Goal: Task Accomplishment & Management: Manage account settings

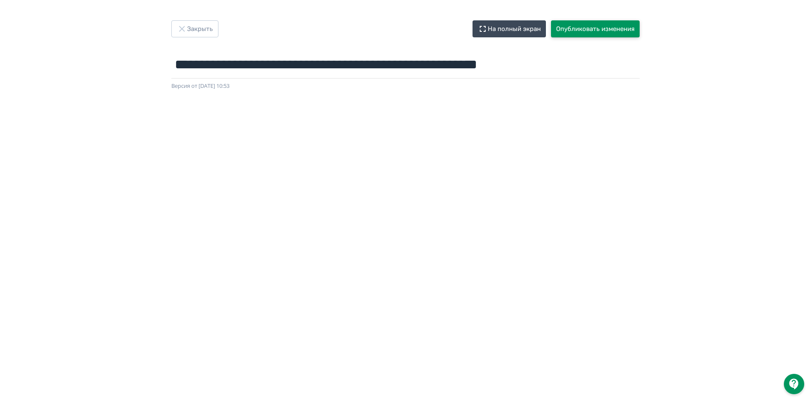
click at [585, 29] on button "Опубликовать изменения" at bounding box center [595, 28] width 89 height 17
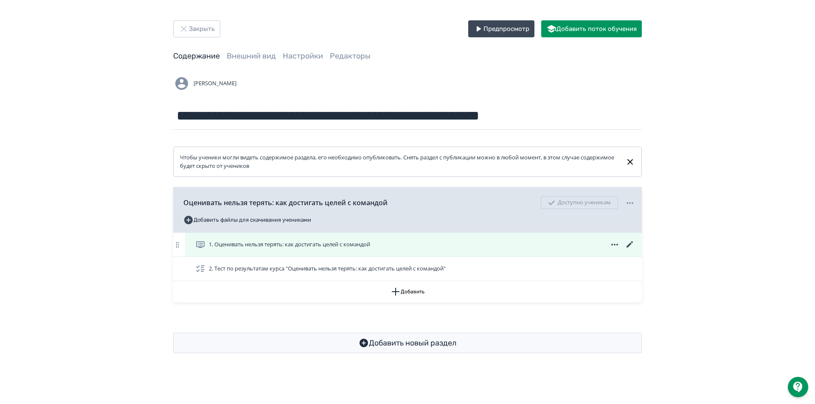
click at [475, 248] on div "1. Оценивать нельзя терять: как достигать целей с командой" at bounding box center [415, 245] width 440 height 10
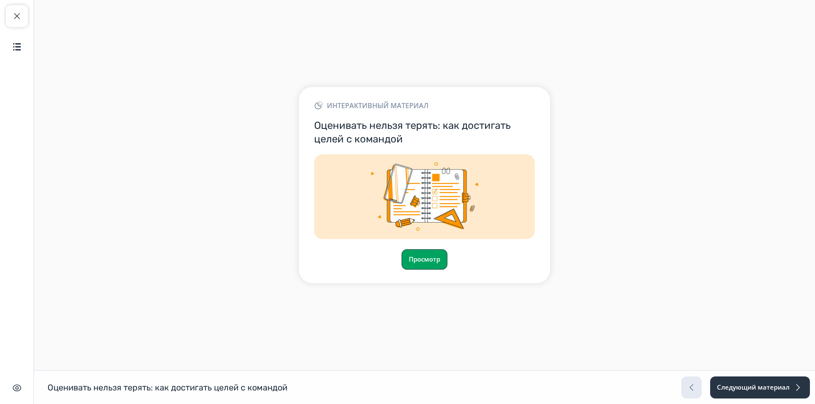
click at [408, 261] on button "Просмотр" at bounding box center [424, 259] width 46 height 20
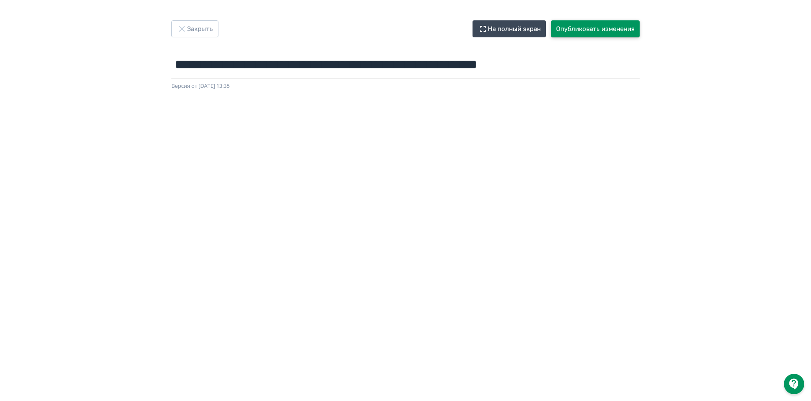
click at [591, 27] on button "Опубликовать изменения" at bounding box center [595, 28] width 89 height 17
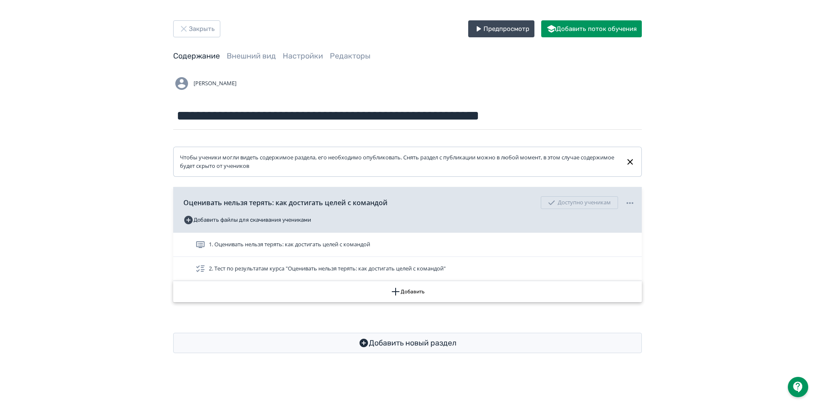
click at [392, 289] on icon "button" at bounding box center [395, 292] width 10 height 10
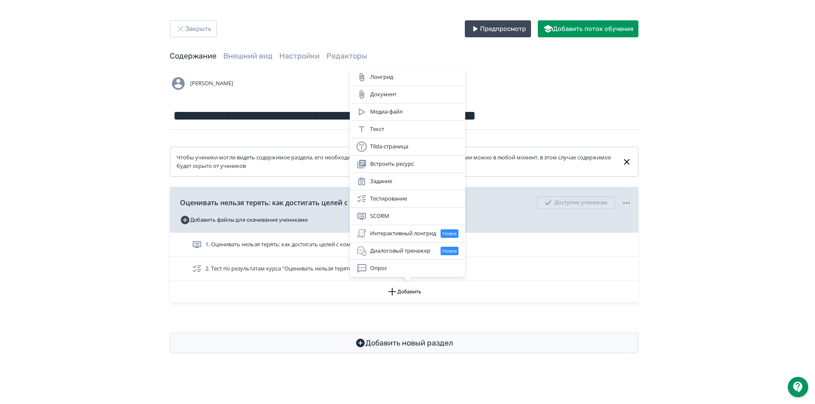
drag, startPoint x: 745, startPoint y: 186, endPoint x: 734, endPoint y: 185, distance: 11.9
click at [744, 186] on div "Лонгрид Документ Медиа-файл Текст Tilda-страница Встроить ресурс Задание Тестир…" at bounding box center [407, 202] width 815 height 404
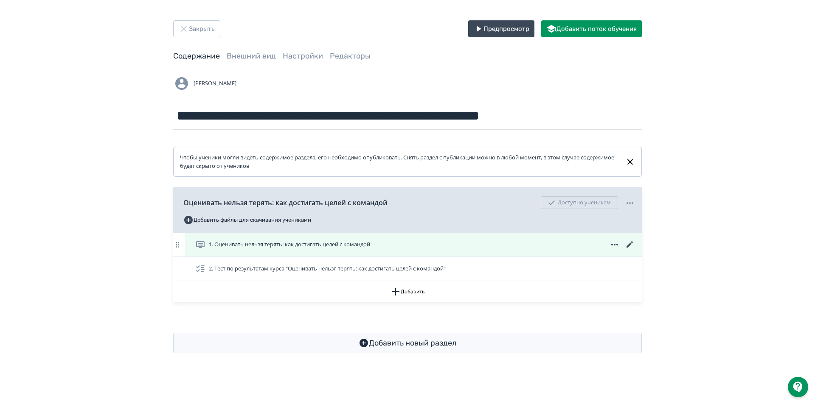
click at [289, 247] on span "1. Оценивать нельзя терять: как достигать целей с командой" at bounding box center [289, 245] width 161 height 8
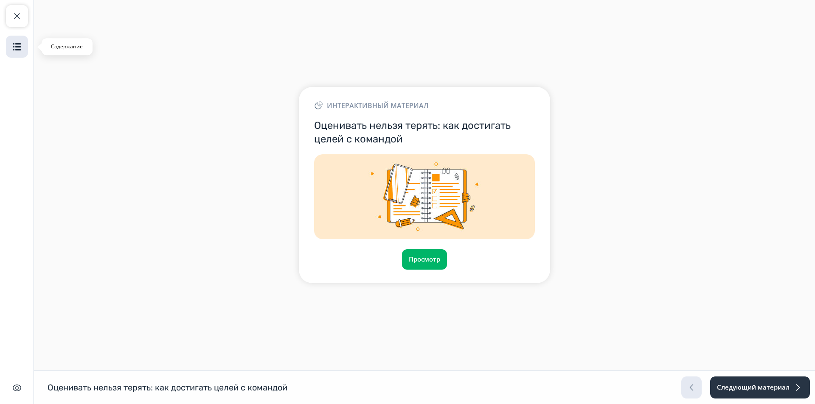
click at [19, 46] on img "button" at bounding box center [17, 47] width 10 height 10
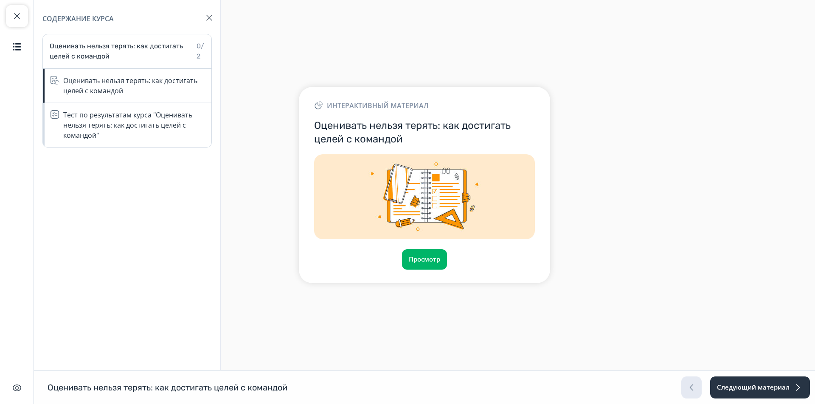
click at [209, 19] on img "button" at bounding box center [209, 18] width 6 height 6
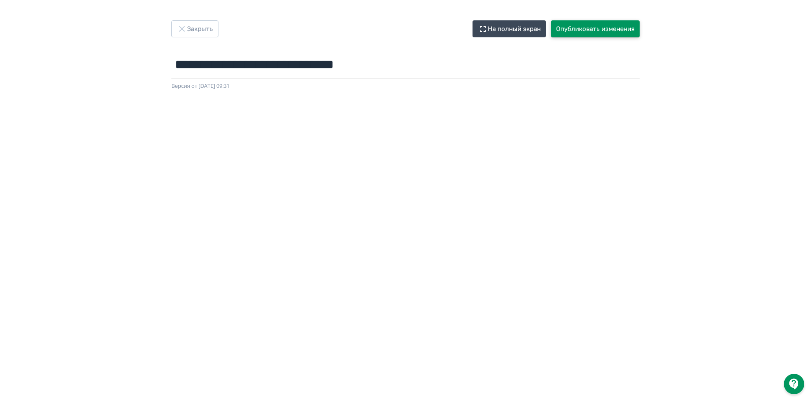
click at [603, 25] on button "Опубликовать изменения" at bounding box center [595, 28] width 89 height 17
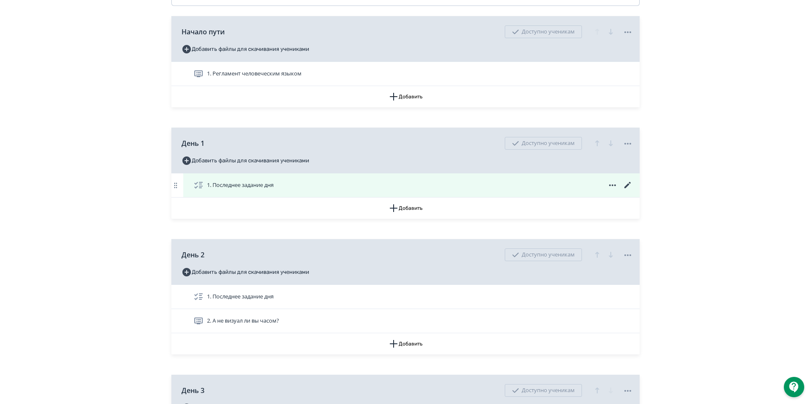
scroll to position [212, 0]
click at [628, 183] on icon at bounding box center [628, 184] width 10 height 10
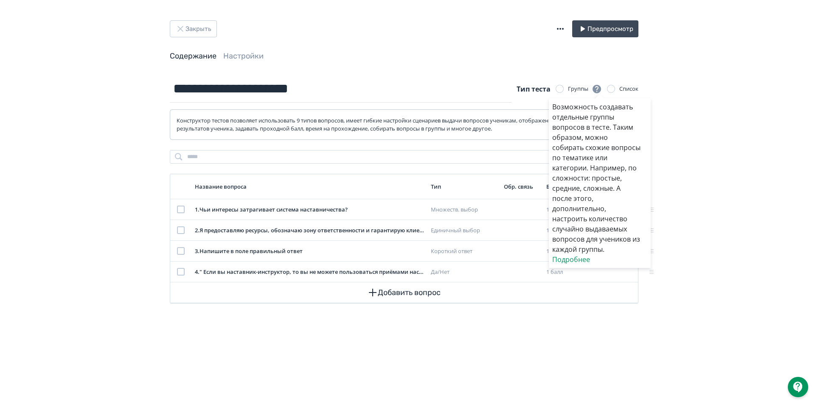
click at [246, 56] on div "Возможность создавать отдельные группы вопросов в тесте. Таким образом, можно с…" at bounding box center [407, 202] width 815 height 404
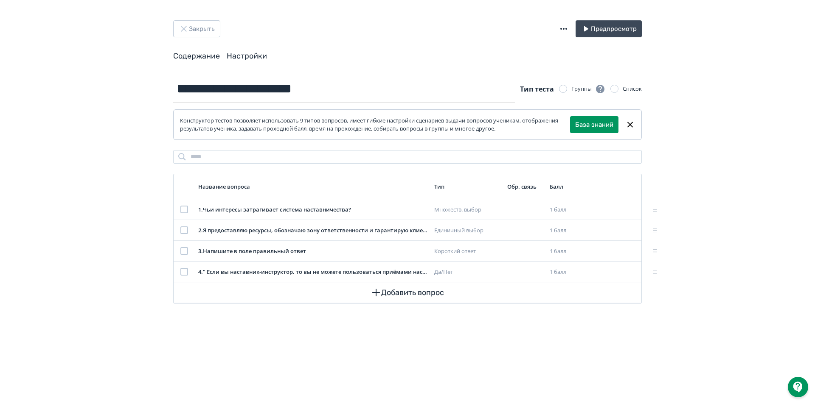
click at [261, 56] on link "Настройки" at bounding box center [247, 55] width 40 height 9
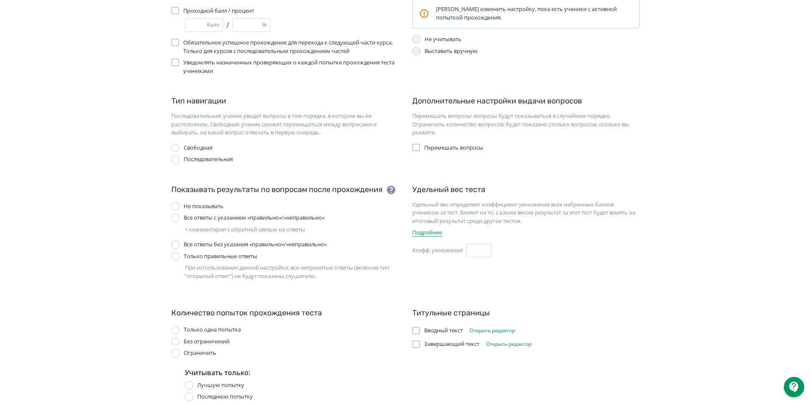
scroll to position [141, 0]
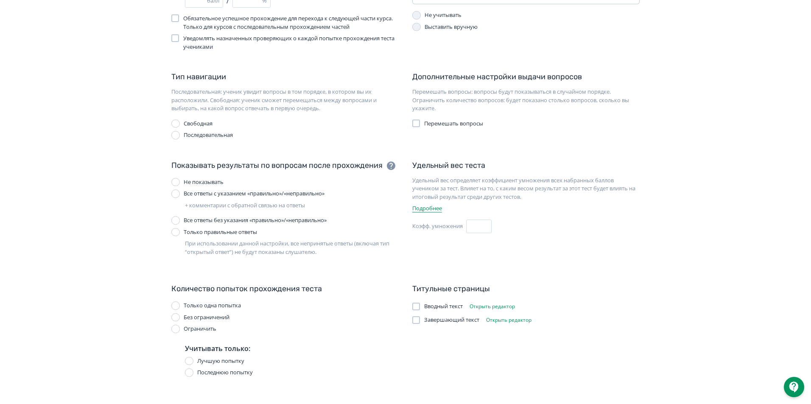
click at [510, 322] on button "Открыть редактор" at bounding box center [509, 320] width 52 height 10
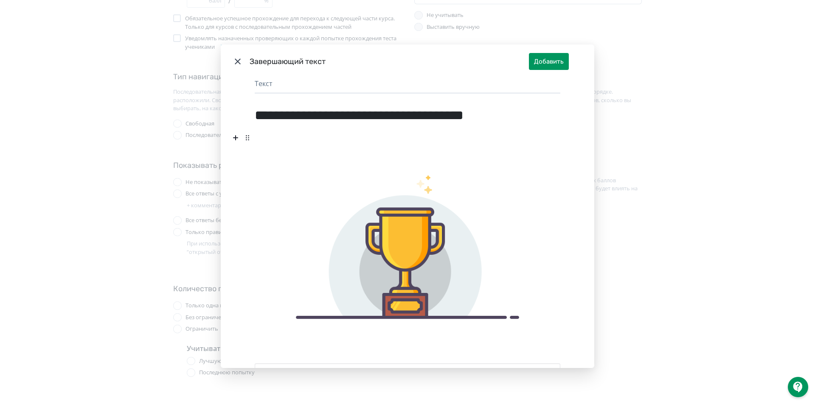
click at [238, 59] on icon "Modal" at bounding box center [237, 61] width 10 height 10
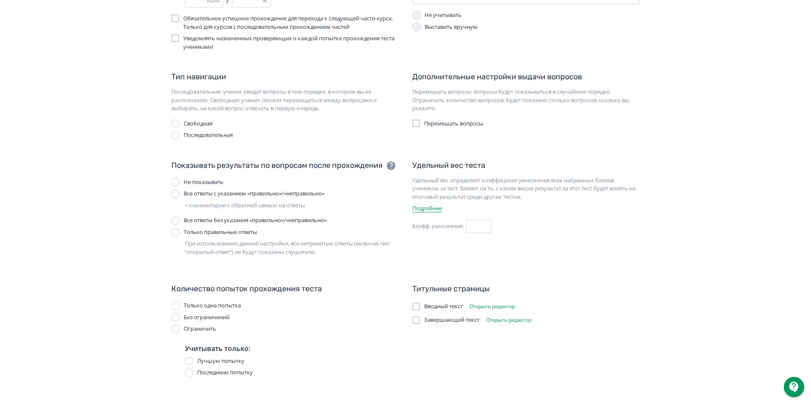
click at [416, 322] on div at bounding box center [416, 321] width 8 height 8
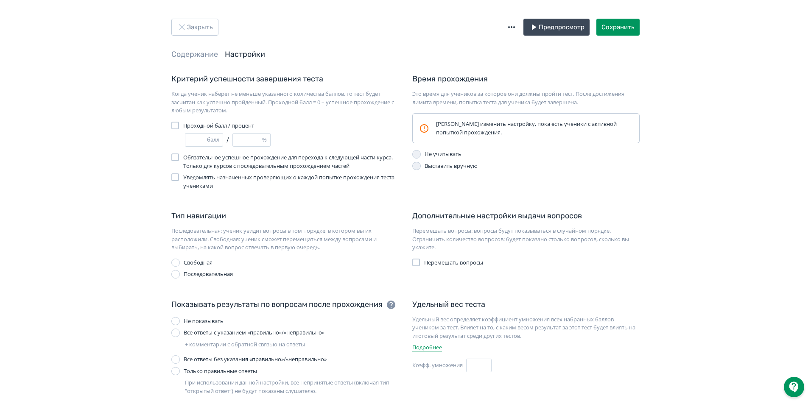
scroll to position [0, 0]
click at [607, 28] on button "Сохранить" at bounding box center [618, 28] width 43 height 17
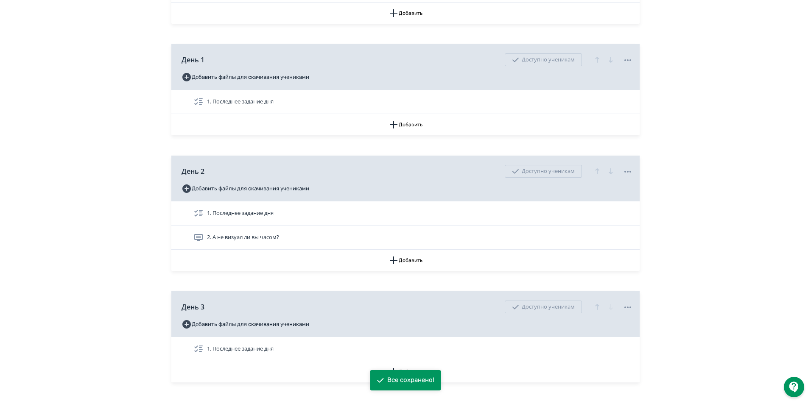
scroll to position [297, 0]
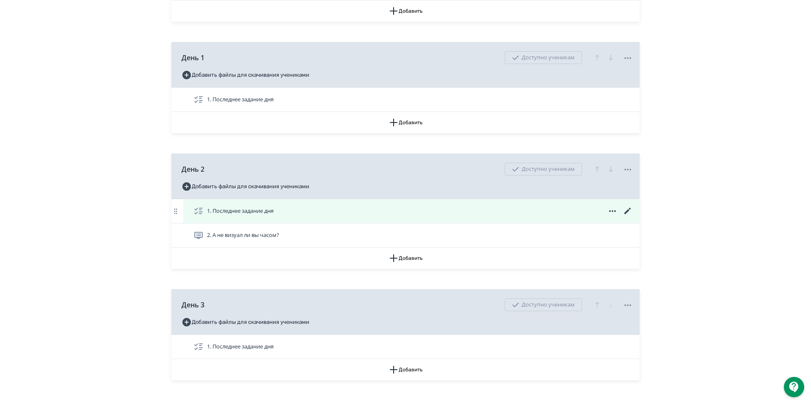
click at [625, 210] on icon at bounding box center [628, 211] width 10 height 10
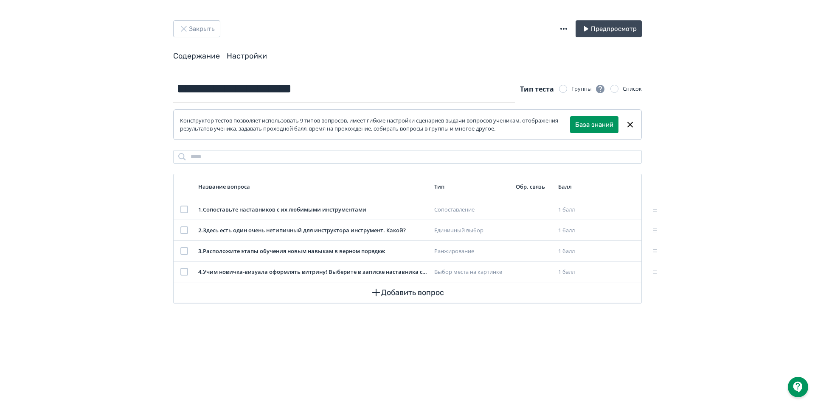
click at [232, 60] on link "Настройки" at bounding box center [247, 55] width 40 height 9
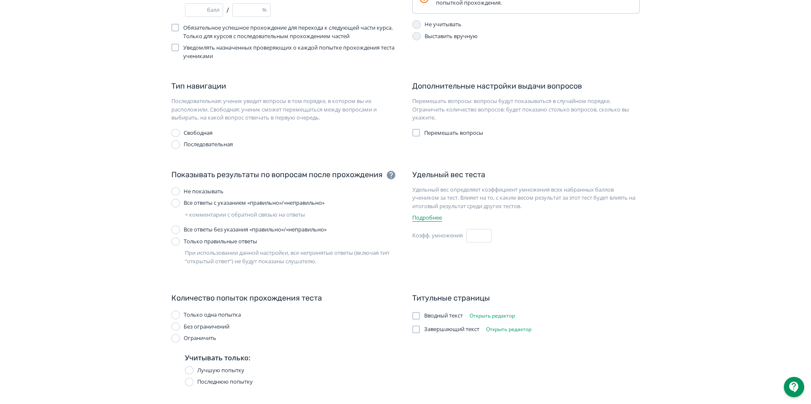
scroll to position [141, 0]
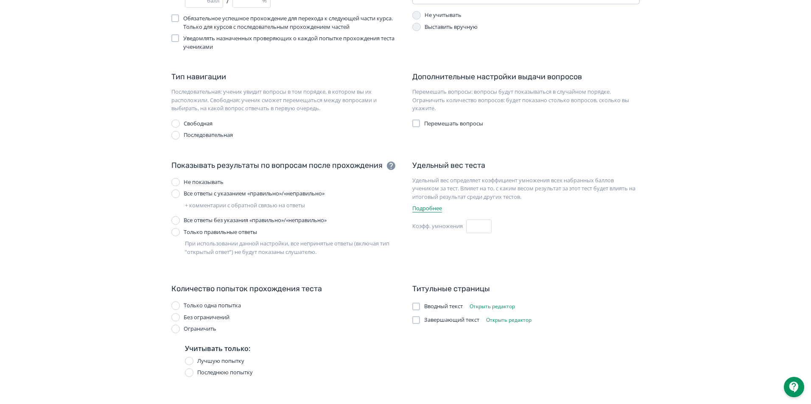
click at [418, 319] on div at bounding box center [416, 321] width 8 height 8
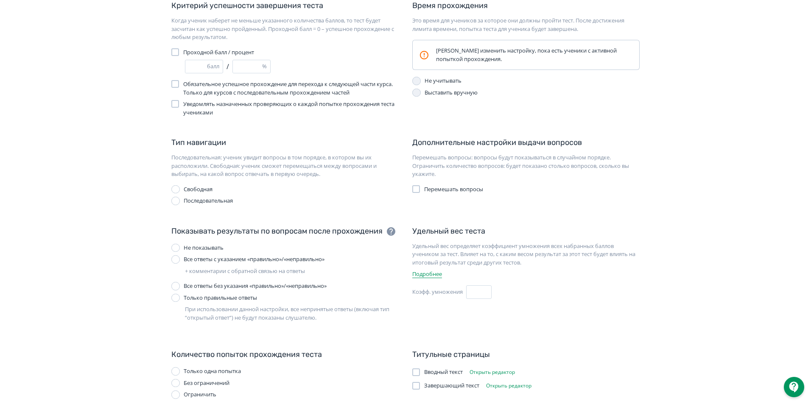
scroll to position [0, 0]
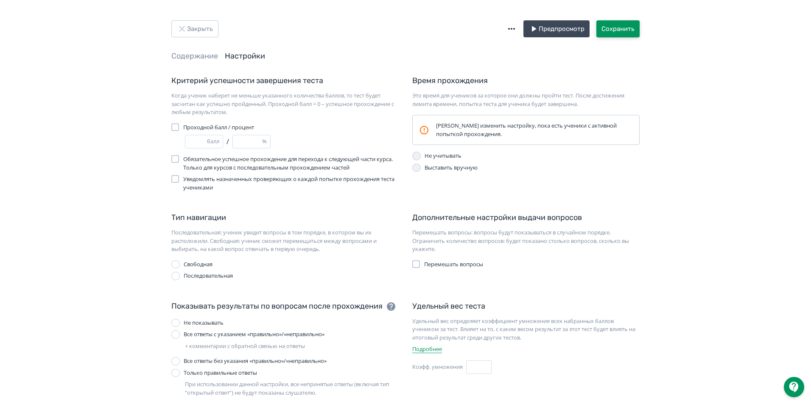
click at [624, 30] on button "Сохранить" at bounding box center [618, 28] width 43 height 17
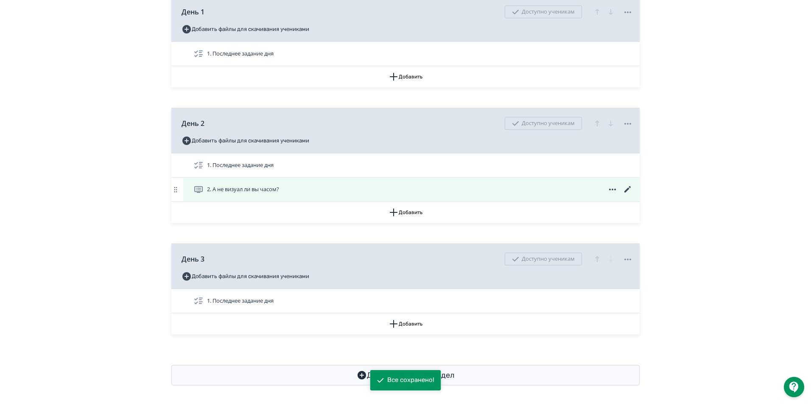
scroll to position [345, 0]
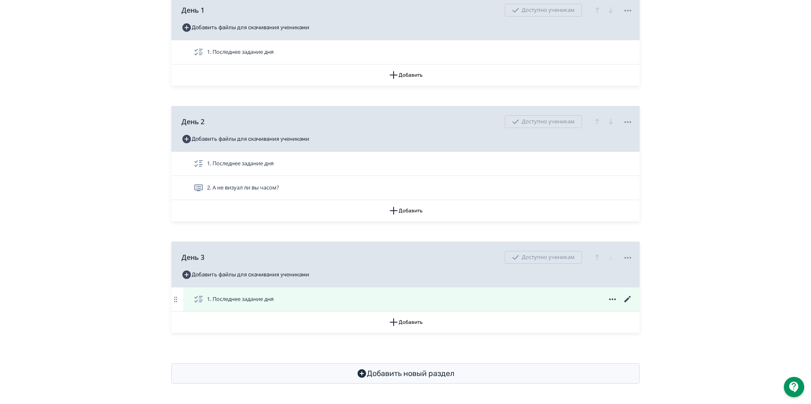
click at [630, 297] on icon at bounding box center [628, 299] width 6 height 6
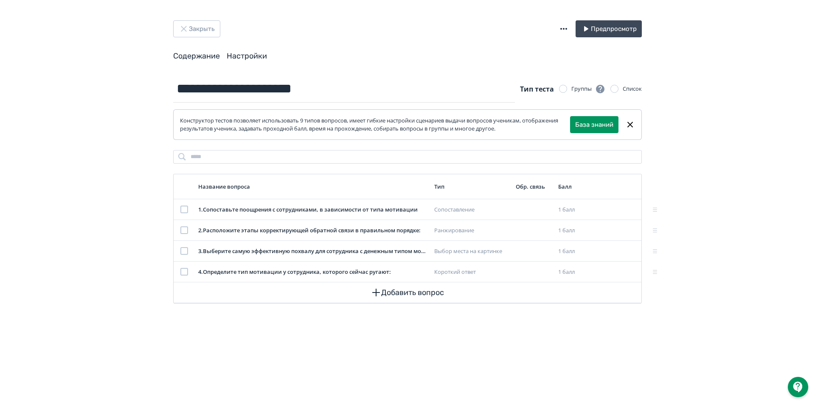
click at [259, 56] on link "Настройки" at bounding box center [247, 55] width 40 height 9
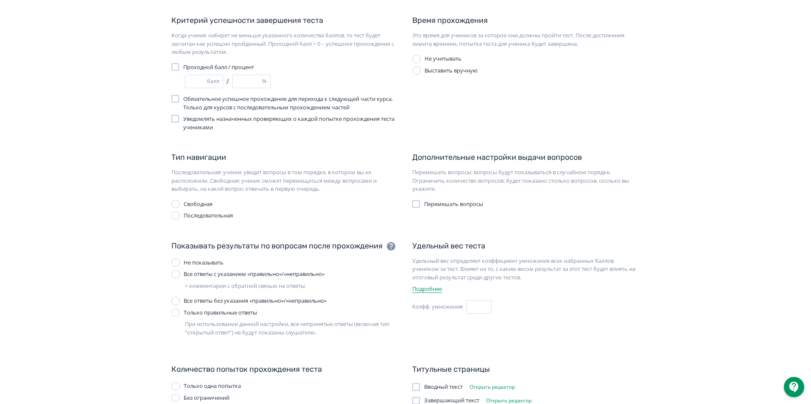
scroll to position [141, 0]
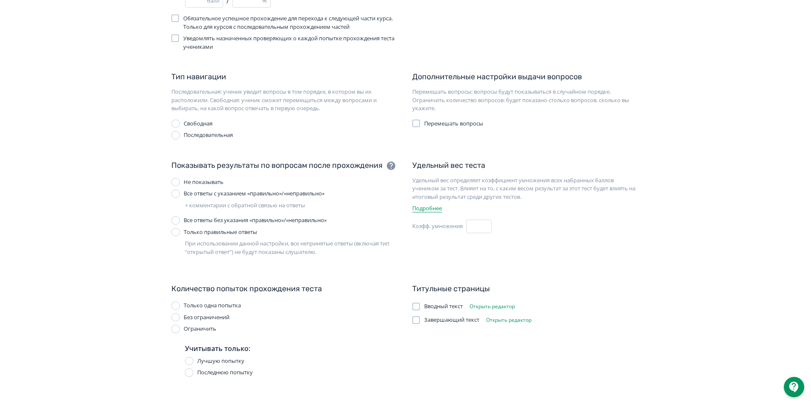
click at [417, 321] on div at bounding box center [416, 321] width 8 height 8
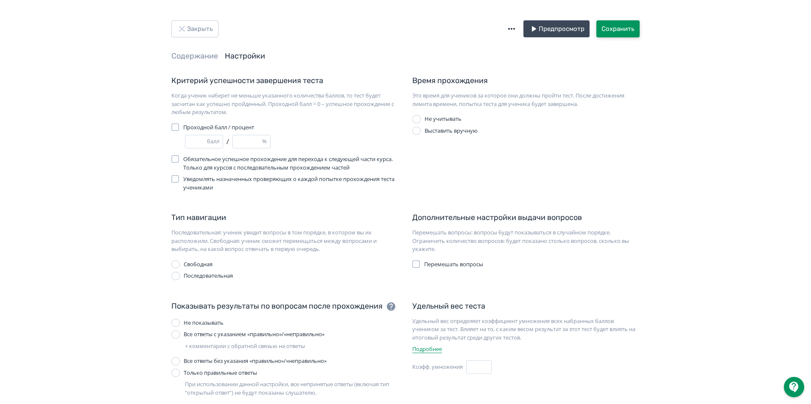
click at [617, 25] on button "Сохранить" at bounding box center [618, 28] width 43 height 17
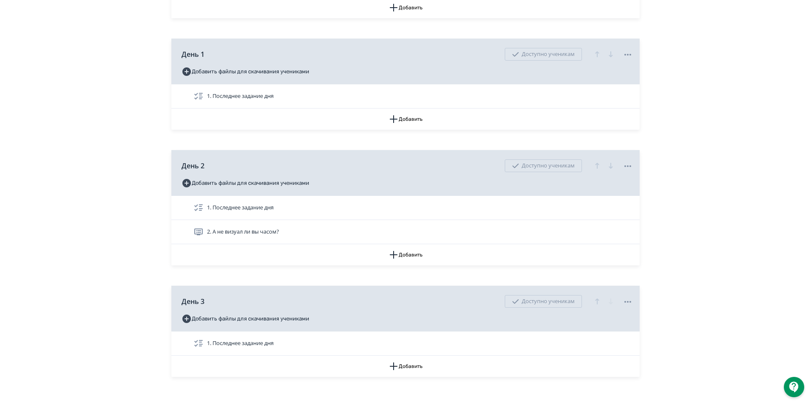
scroll to position [345, 0]
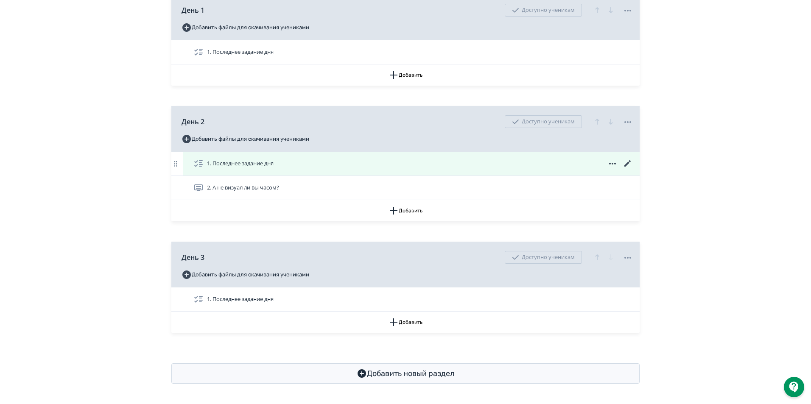
click at [245, 155] on div "1. Последнее задание дня" at bounding box center [411, 164] width 457 height 24
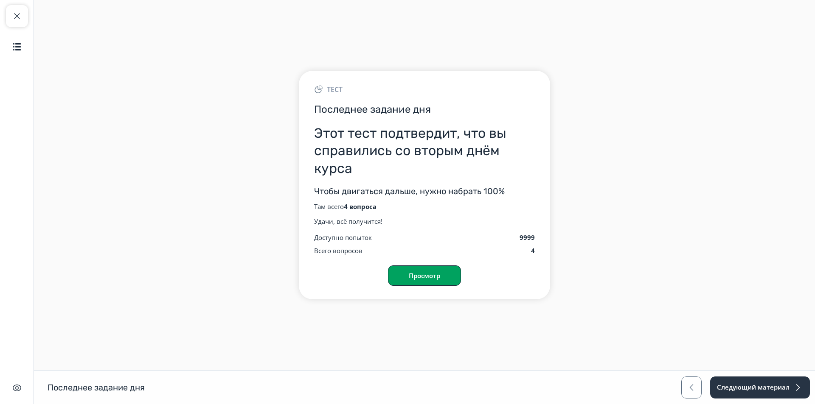
click at [425, 277] on button "Просмотр" at bounding box center [424, 276] width 73 height 20
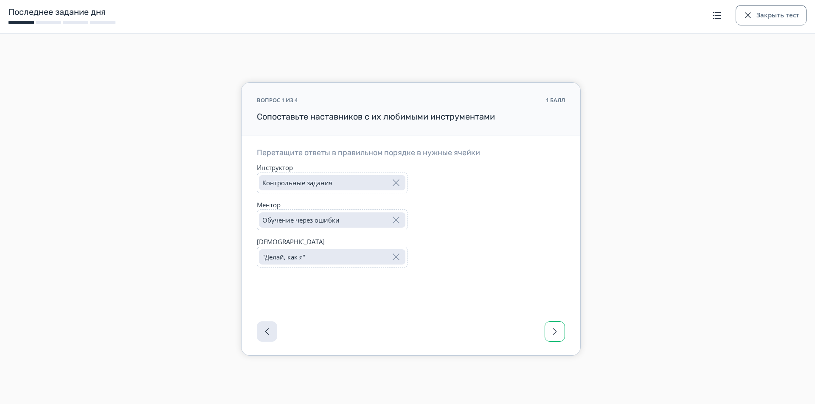
click at [556, 327] on span "button" at bounding box center [554, 332] width 10 height 10
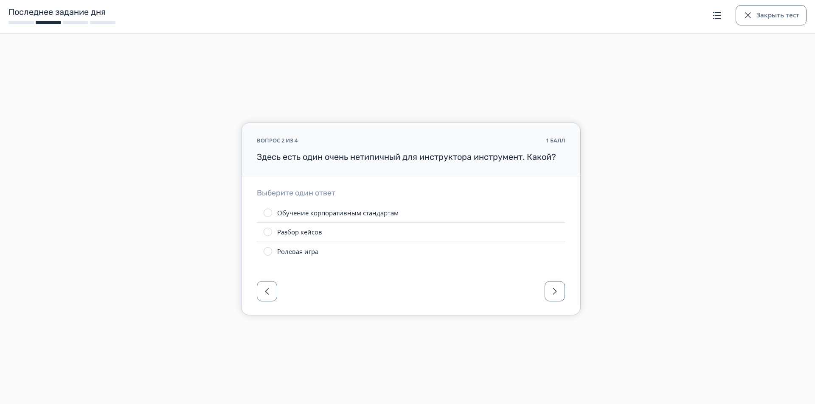
click at [339, 238] on label "Разбор кейсов" at bounding box center [411, 232] width 308 height 19
click at [553, 289] on span "button" at bounding box center [554, 291] width 10 height 10
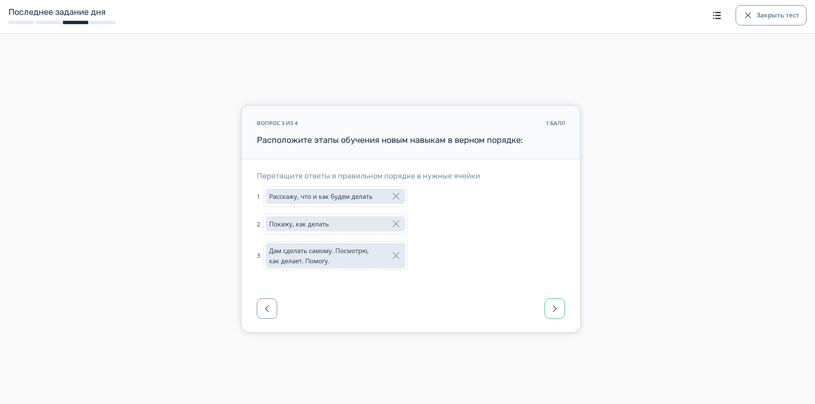
click at [557, 305] on span "button" at bounding box center [554, 309] width 10 height 10
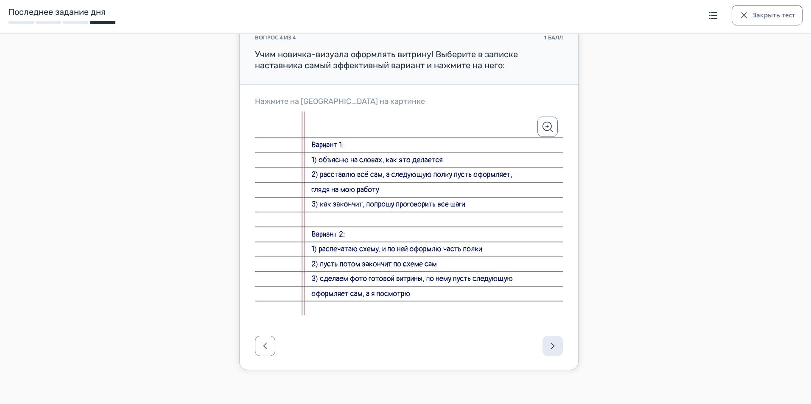
scroll to position [6, 0]
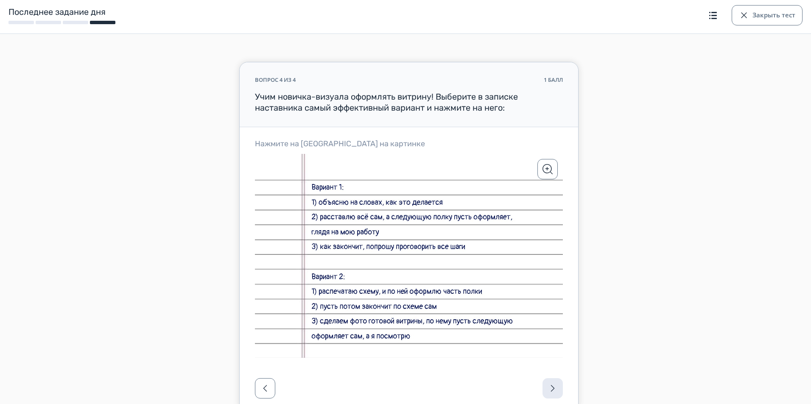
click at [389, 323] on icon at bounding box center [409, 256] width 308 height 204
click at [415, 245] on button "Подтвердить" at bounding box center [410, 249] width 57 height 10
click at [549, 389] on div at bounding box center [409, 391] width 339 height 42
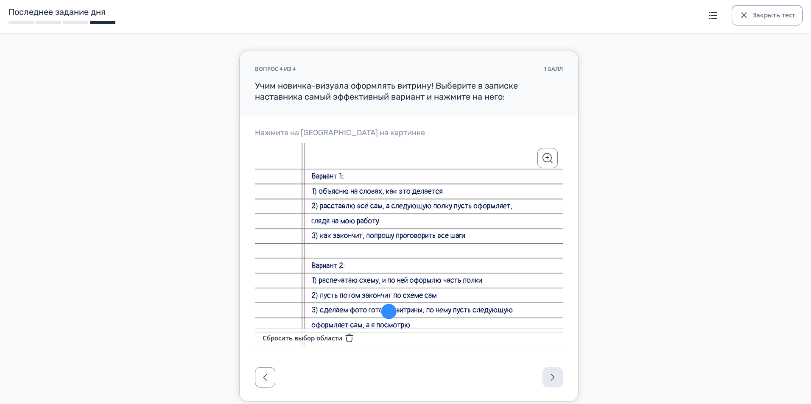
scroll to position [48, 0]
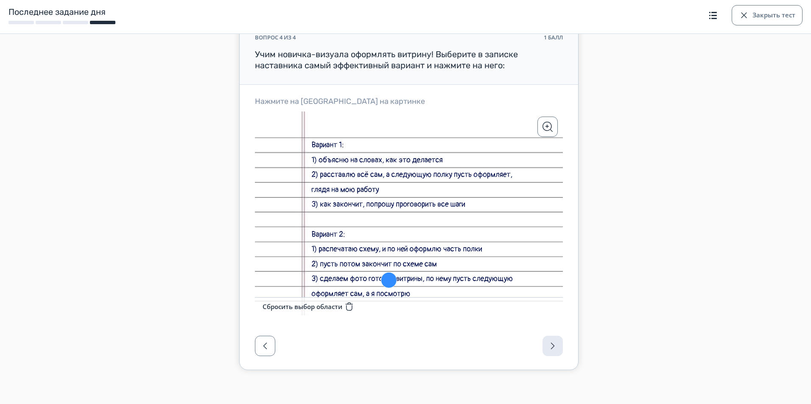
click at [556, 343] on div at bounding box center [409, 349] width 339 height 42
click at [642, 305] on form "вопрос 4 из 4 1 балл Учим новичка-визуала оформлять витрину! Выберите в записке…" at bounding box center [409, 195] width 794 height 351
click at [546, 63] on h5 "Учим новичка-визуала оформлять витрину! Выберите в записке наставника самый эфф…" at bounding box center [409, 60] width 308 height 22
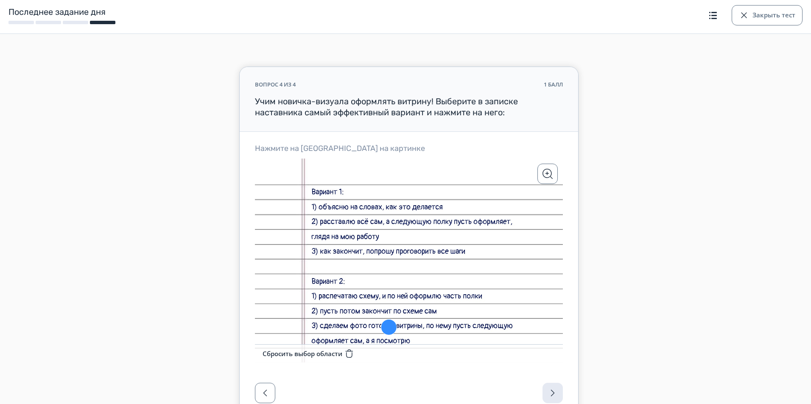
scroll to position [0, 0]
click at [754, 11] on button "Закрыть тест" at bounding box center [767, 15] width 71 height 20
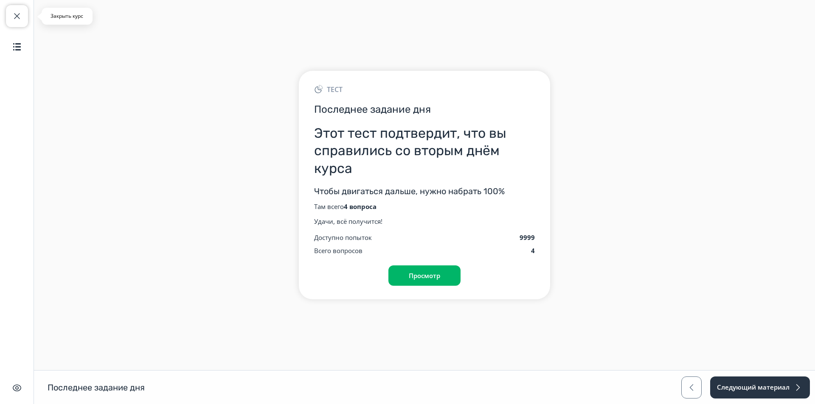
drag, startPoint x: 13, startPoint y: 15, endPoint x: 17, endPoint y: 20, distance: 6.3
click at [17, 20] on span "button" at bounding box center [17, 16] width 10 height 10
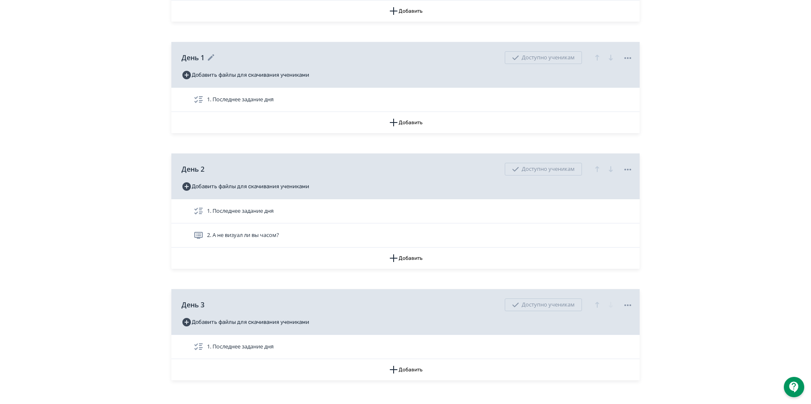
scroll to position [339, 0]
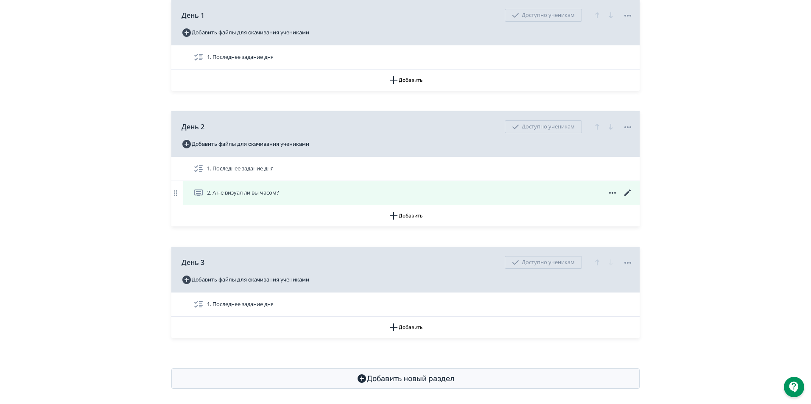
click at [473, 196] on div "2. А не визуал ли вы часом?" at bounding box center [413, 193] width 440 height 10
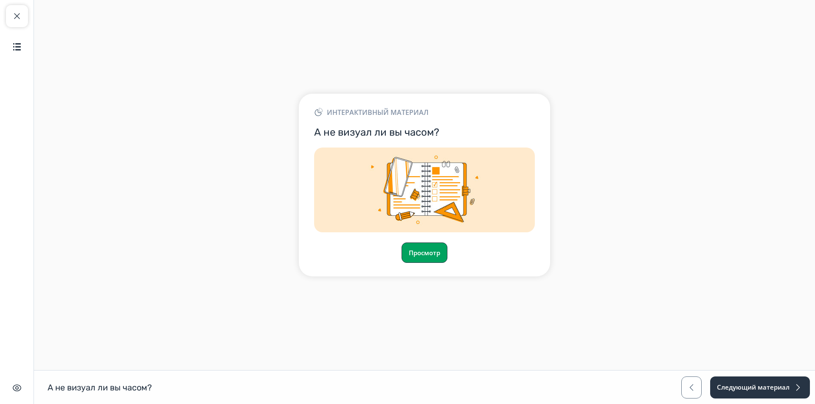
click at [422, 245] on button "Просмотр" at bounding box center [424, 253] width 46 height 20
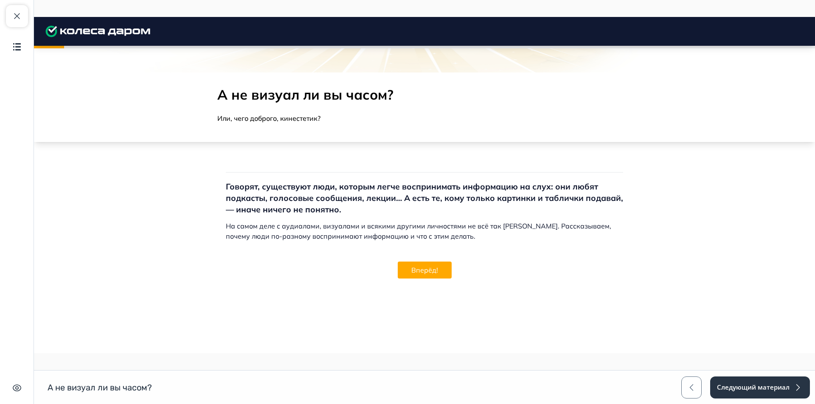
scroll to position [184, 0]
click at [422, 268] on button "Вперёд!" at bounding box center [425, 270] width 54 height 17
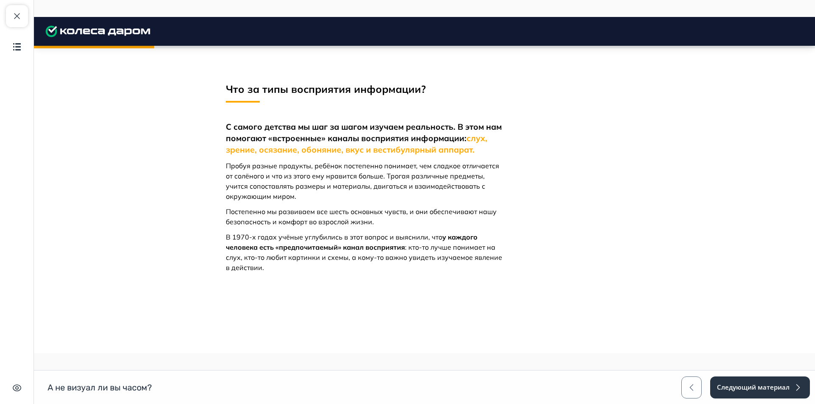
scroll to position [401, 0]
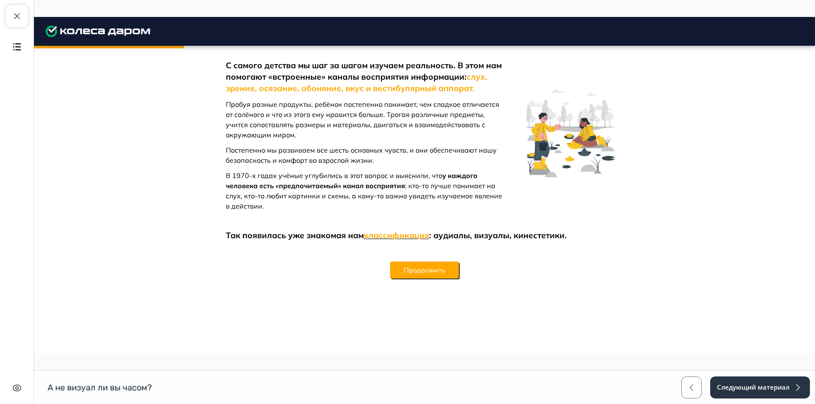
click at [425, 266] on button "Продолжить" at bounding box center [424, 270] width 69 height 17
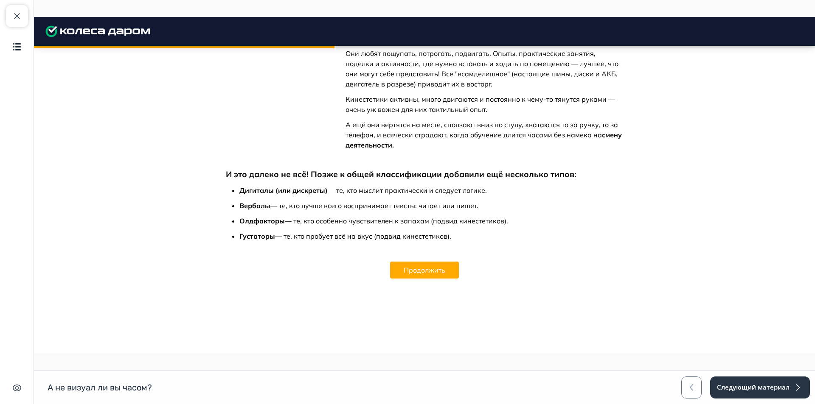
scroll to position [1001, 0]
click at [411, 264] on button "Продолжить" at bounding box center [424, 270] width 69 height 17
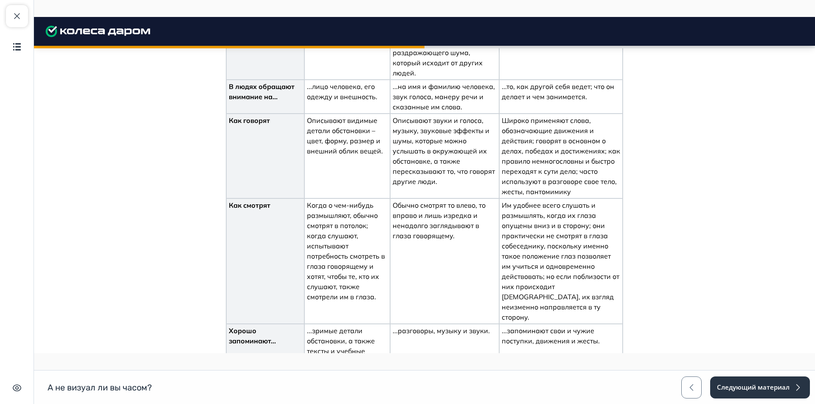
scroll to position [1588, 0]
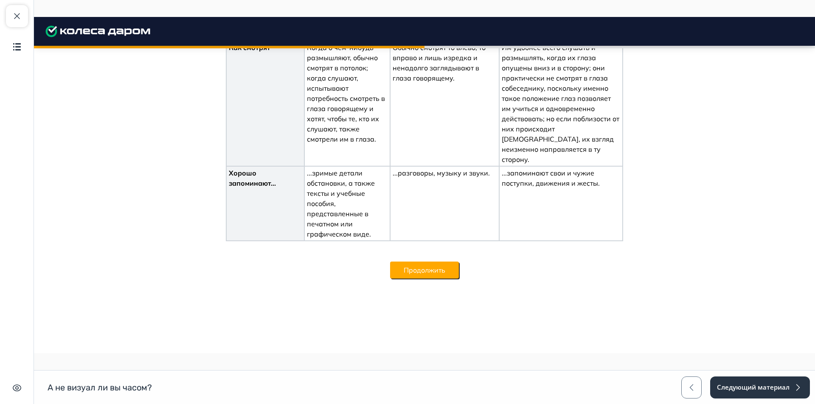
click at [416, 279] on button "Продолжить" at bounding box center [424, 270] width 69 height 17
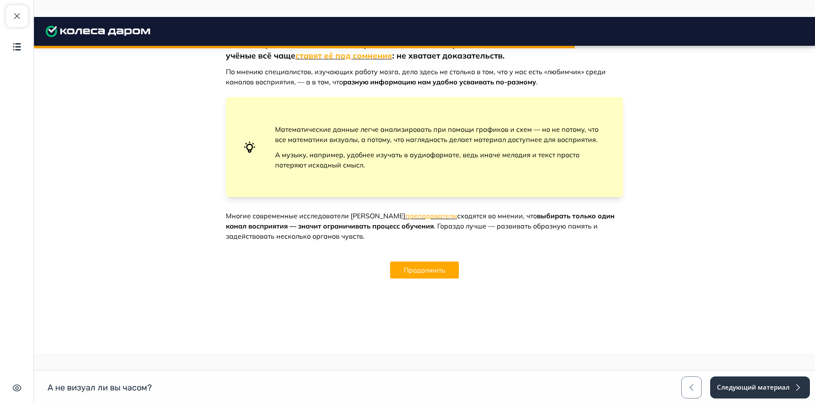
scroll to position [1920, 0]
click at [423, 265] on button "Продолжить" at bounding box center [424, 270] width 69 height 17
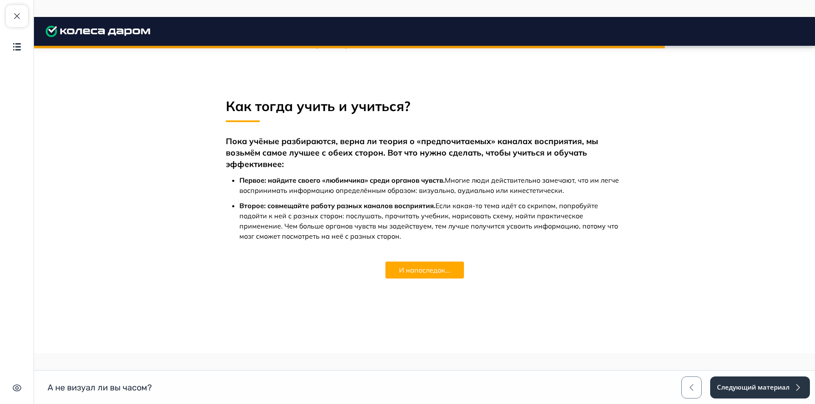
scroll to position [2095, 0]
click at [440, 279] on button "И напоследок..." at bounding box center [424, 270] width 78 height 17
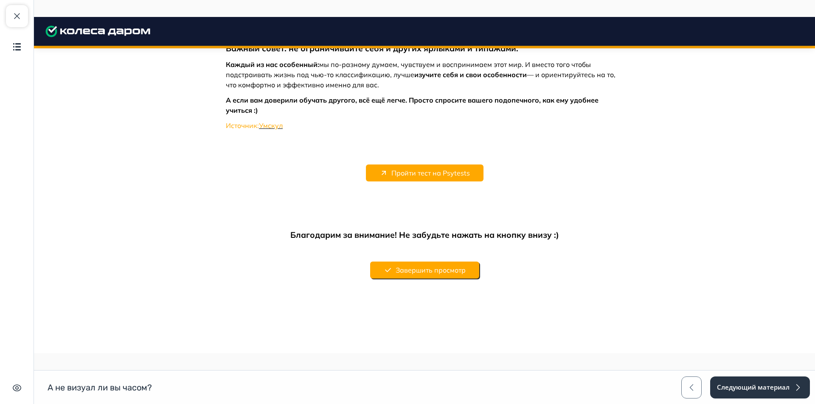
scroll to position [2358, 0]
click at [435, 271] on button "Завершить просмотр" at bounding box center [424, 270] width 109 height 17
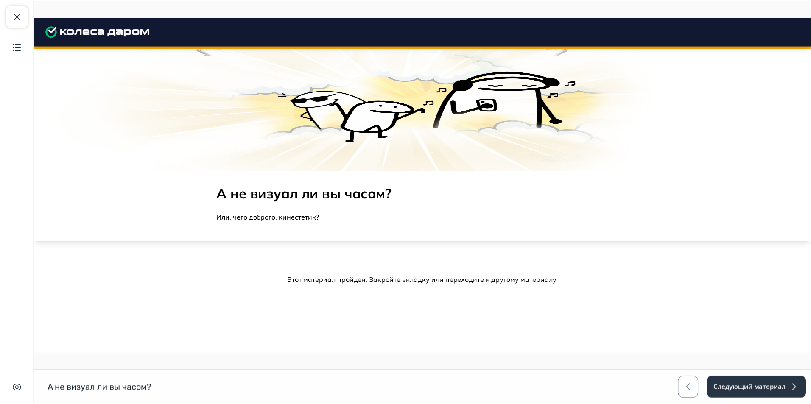
scroll to position [50, 0]
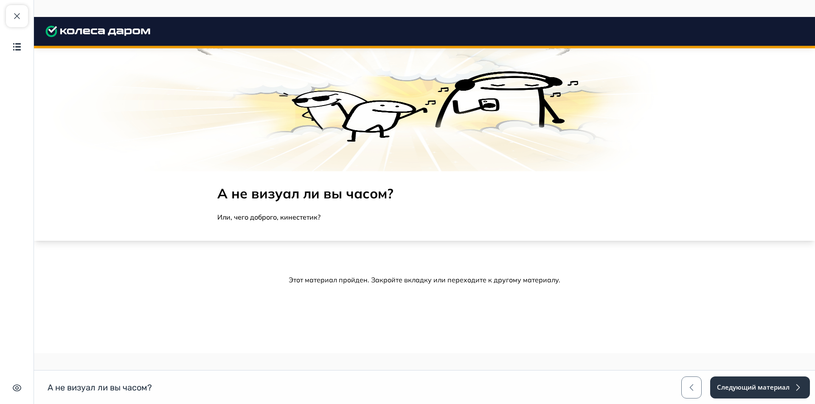
click at [8, 31] on div "Закрыть курс Содержание" at bounding box center [17, 31] width 22 height 53
click at [18, 21] on span "button" at bounding box center [17, 16] width 10 height 10
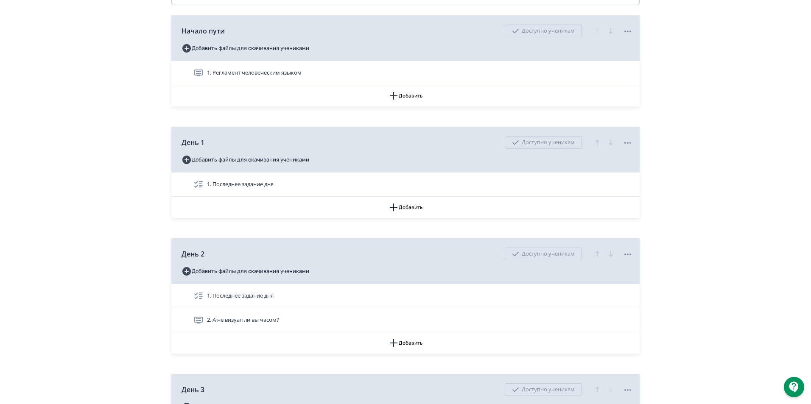
scroll to position [345, 0]
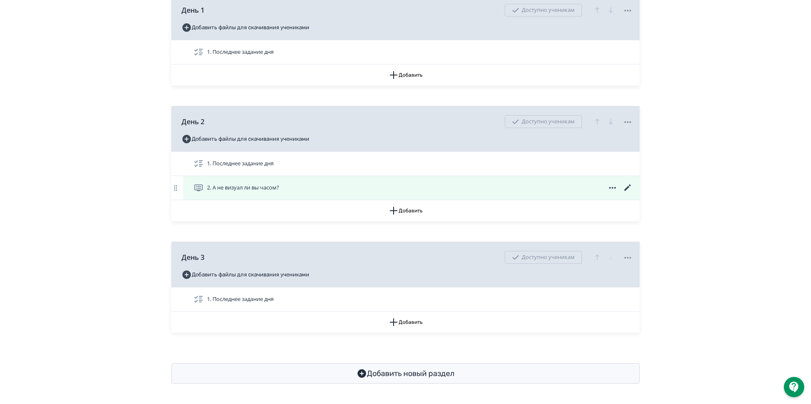
click at [631, 184] on icon at bounding box center [628, 188] width 10 height 10
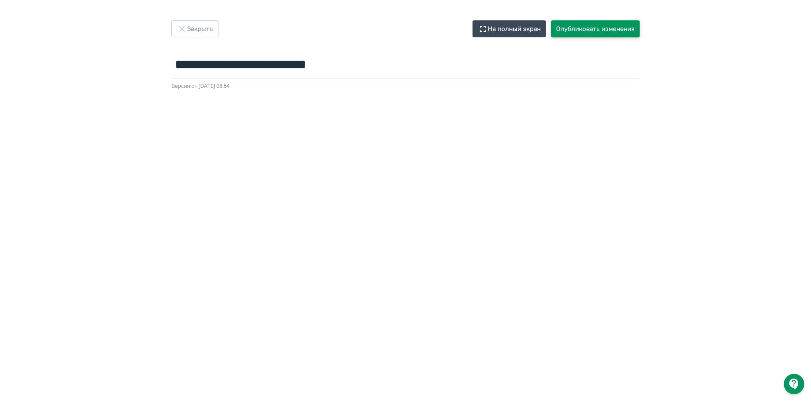
click at [583, 31] on button "Опубликовать изменения" at bounding box center [595, 28] width 89 height 17
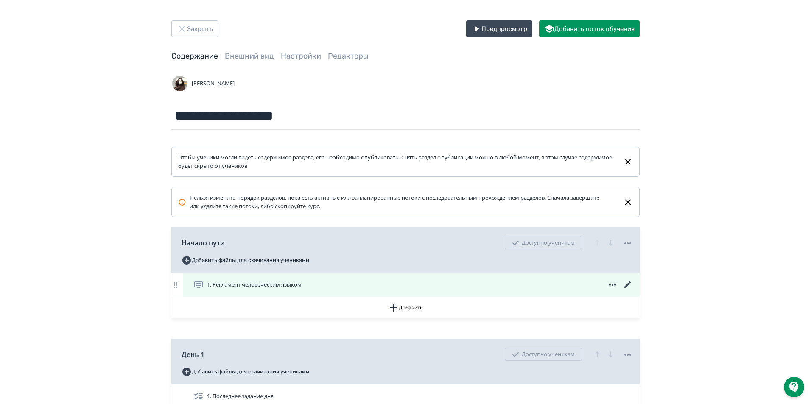
click at [626, 285] on icon at bounding box center [628, 285] width 10 height 10
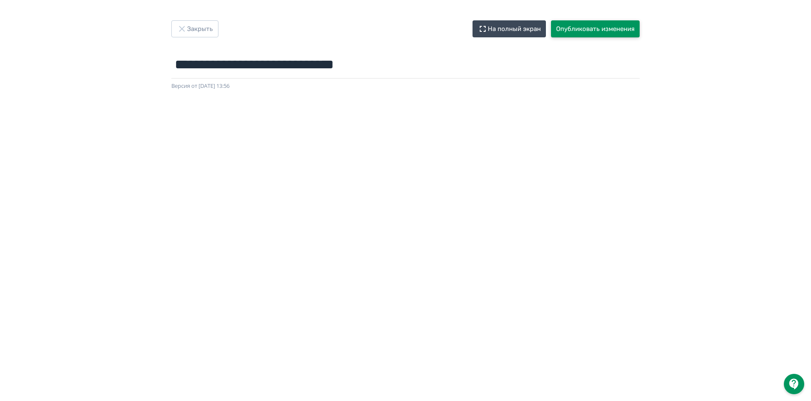
click at [591, 25] on button "Опубликовать изменения" at bounding box center [595, 28] width 89 height 17
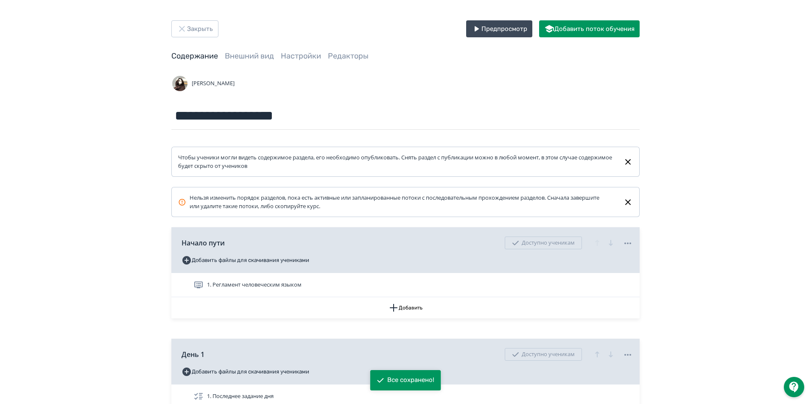
click at [697, 120] on div "**********" at bounding box center [405, 374] width 811 height 749
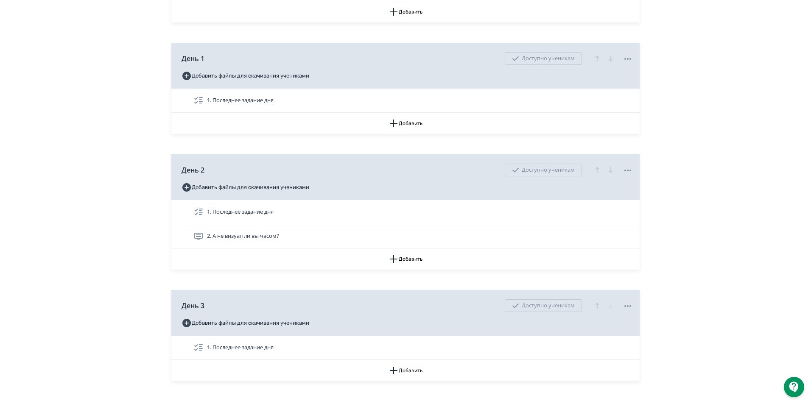
scroll to position [345, 0]
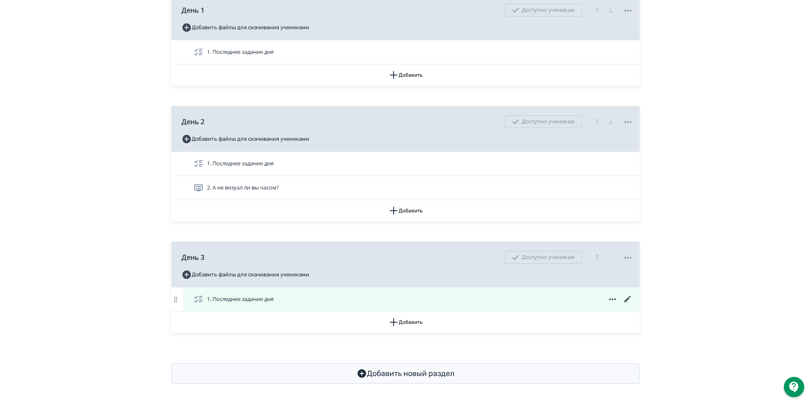
click at [561, 297] on div "1. Последнее задание дня" at bounding box center [413, 299] width 440 height 10
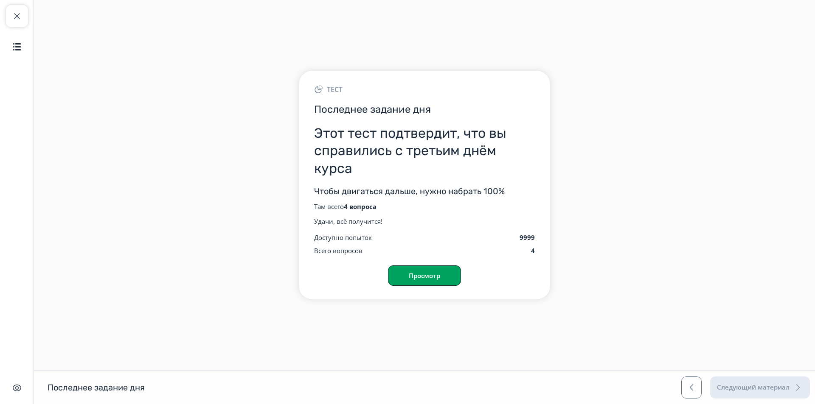
click at [432, 273] on button "Просмотр" at bounding box center [424, 276] width 73 height 20
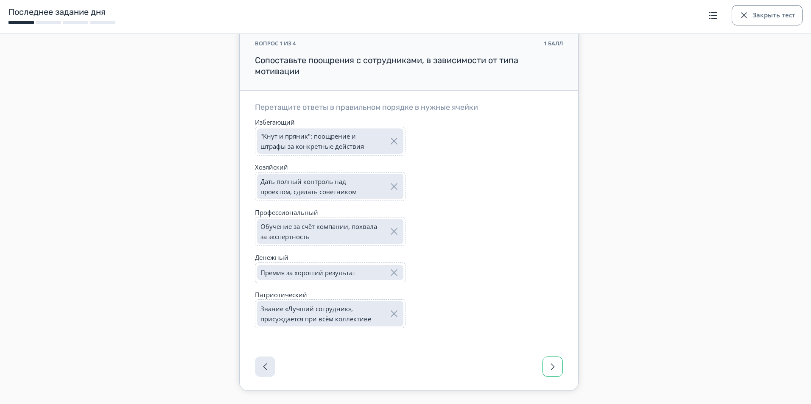
click at [556, 373] on button "button" at bounding box center [553, 367] width 20 height 20
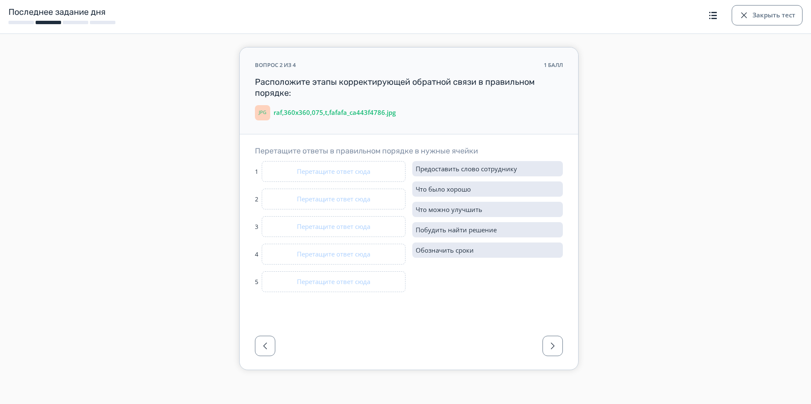
click at [345, 112] on p "raf,360x360,075,t,fafafa_ca443f4786.jpg" at bounding box center [335, 113] width 122 height 8
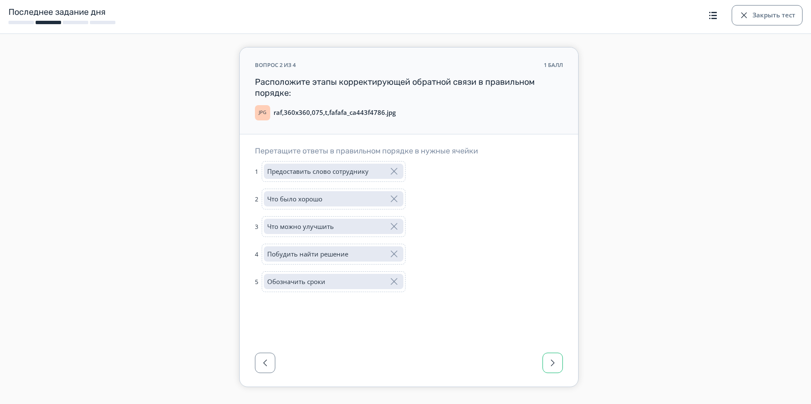
click at [557, 363] on span "button" at bounding box center [553, 363] width 10 height 10
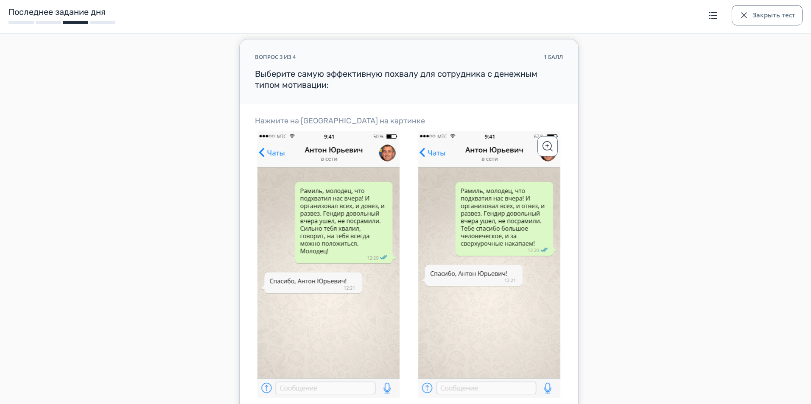
scroll to position [42, 0]
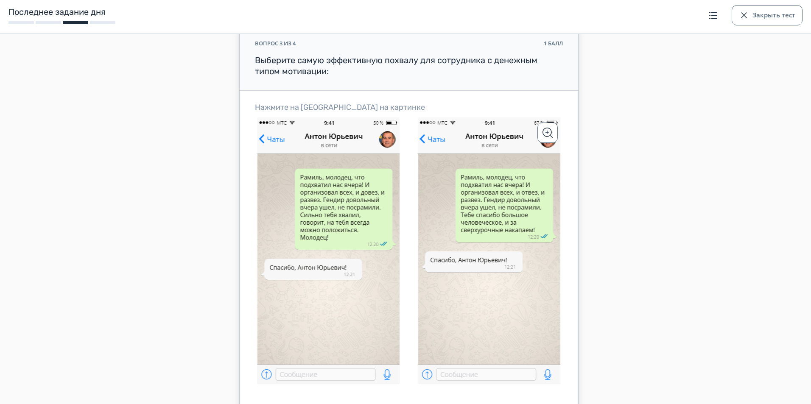
click at [494, 235] on icon at bounding box center [409, 251] width 308 height 267
click at [418, 242] on button "Подтвердить" at bounding box center [410, 244] width 57 height 10
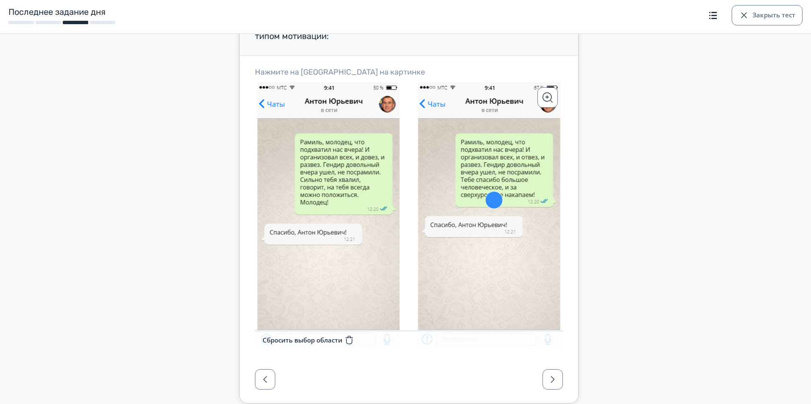
scroll to position [111, 0]
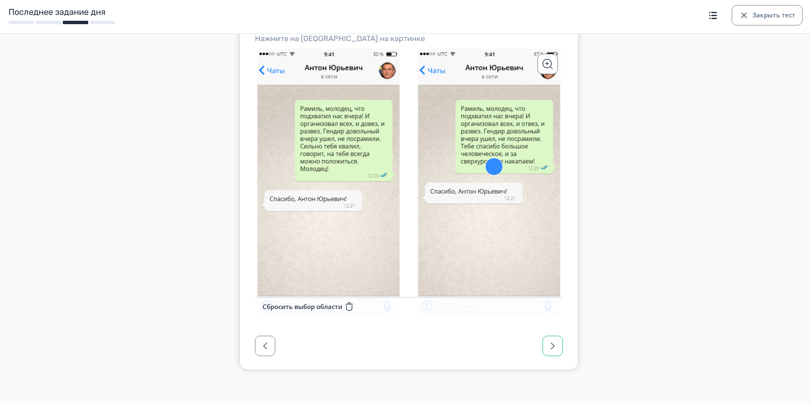
click at [561, 346] on button "button" at bounding box center [553, 346] width 20 height 20
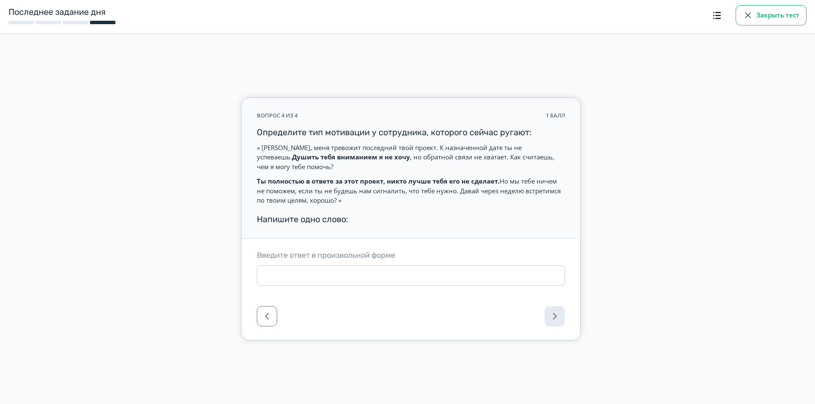
click at [755, 20] on button "Закрыть тест" at bounding box center [770, 15] width 71 height 20
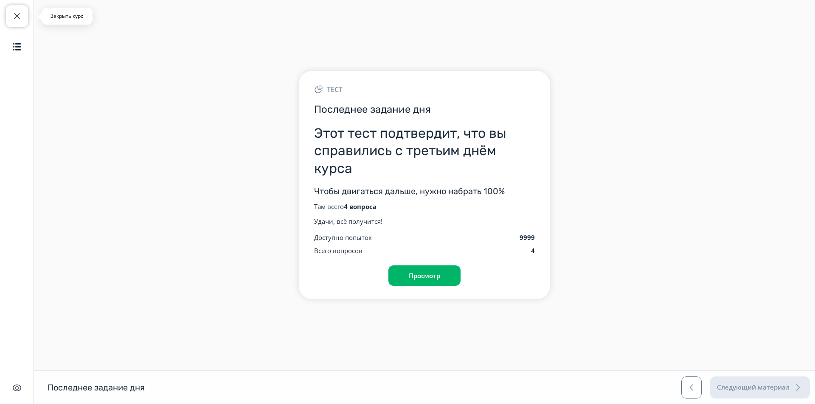
click at [13, 20] on span "button" at bounding box center [17, 16] width 10 height 10
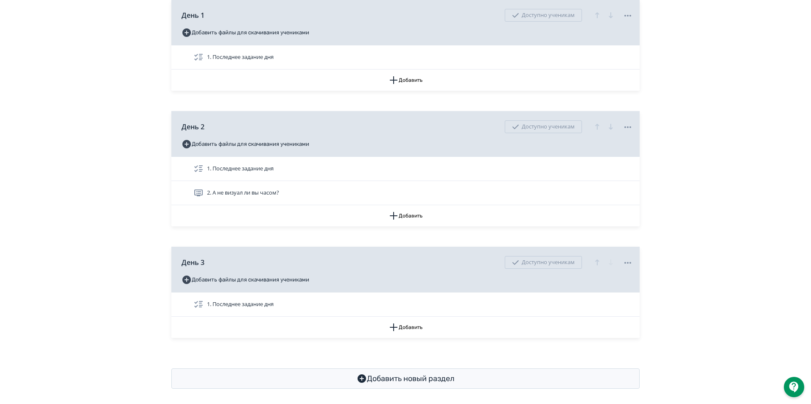
scroll to position [345, 0]
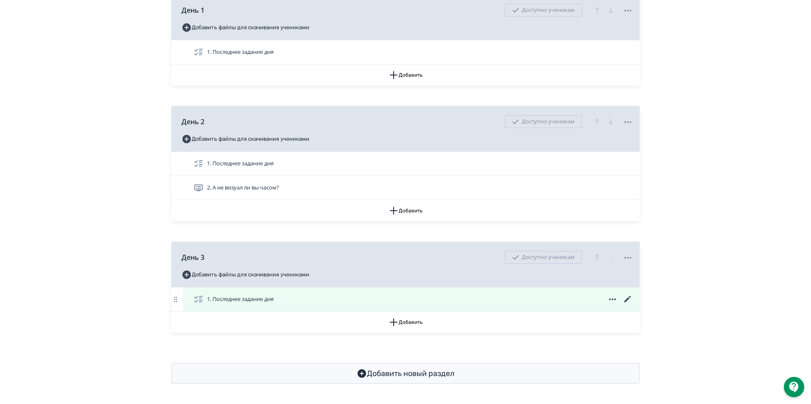
click at [630, 301] on icon at bounding box center [628, 299] width 10 height 10
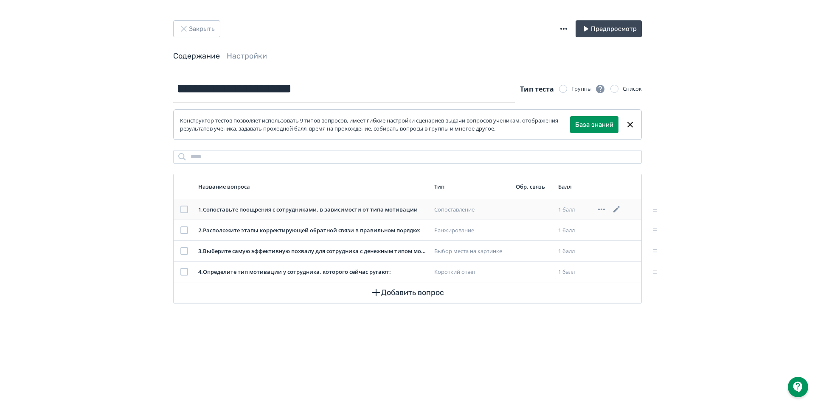
click at [613, 210] on icon at bounding box center [616, 209] width 10 height 10
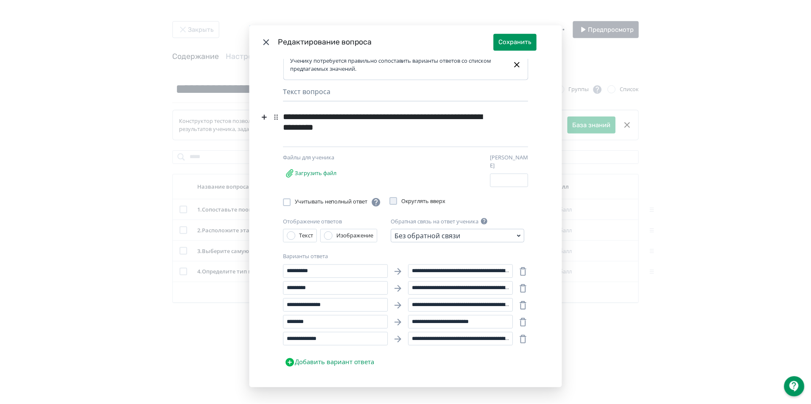
scroll to position [13, 0]
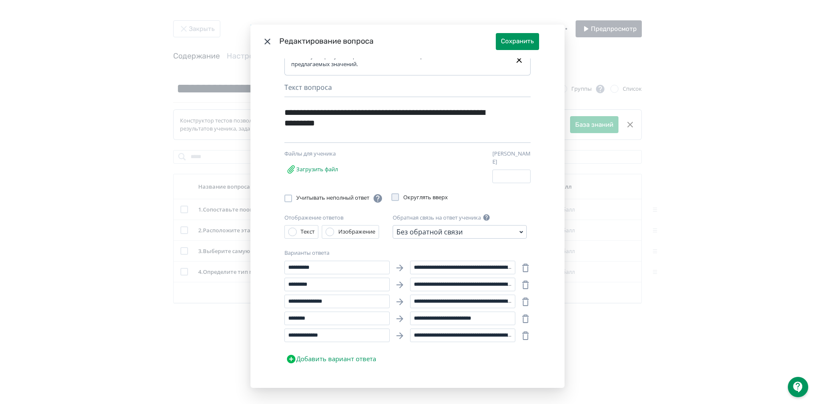
click at [263, 43] on icon "Modal" at bounding box center [267, 41] width 10 height 10
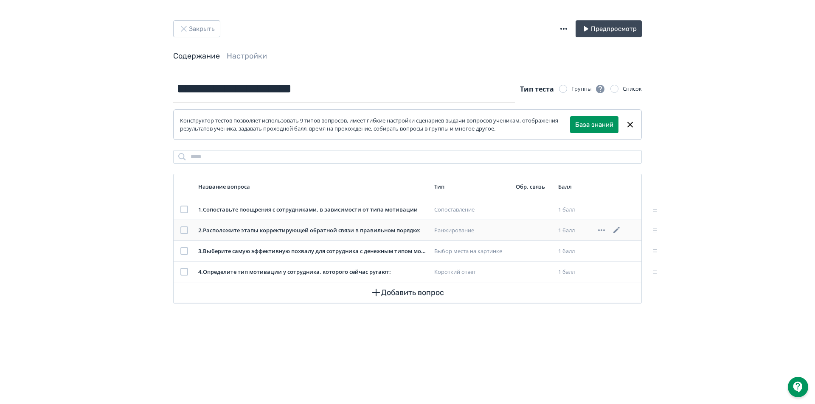
click at [614, 232] on icon at bounding box center [616, 230] width 6 height 6
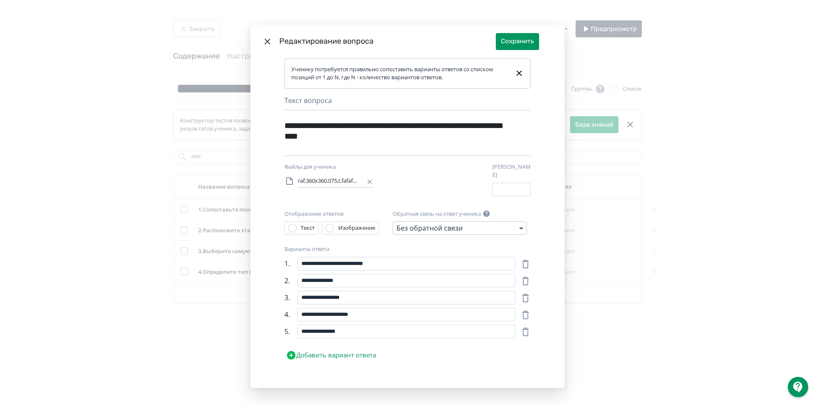
click at [262, 43] on icon "Modal" at bounding box center [267, 41] width 10 height 10
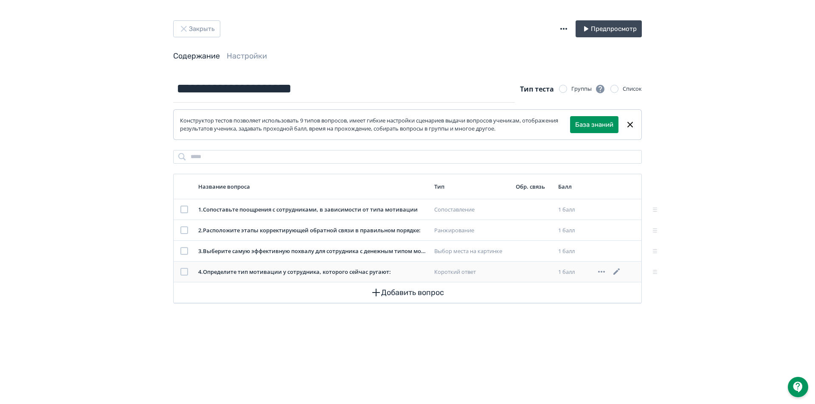
click at [616, 269] on icon at bounding box center [616, 272] width 10 height 10
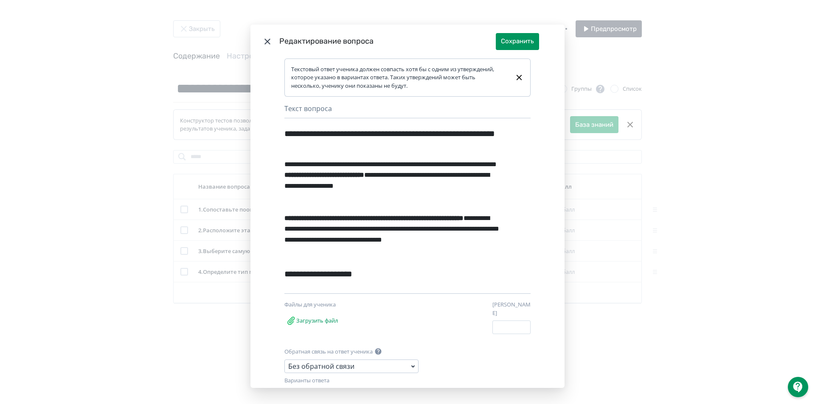
click at [262, 45] on icon "Modal" at bounding box center [267, 41] width 10 height 10
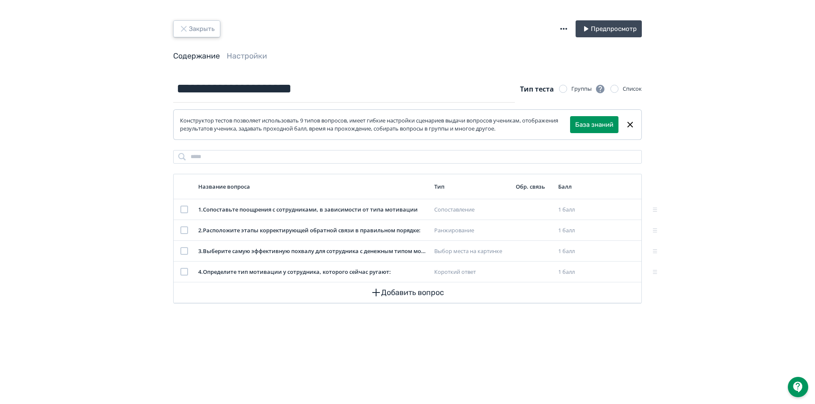
click at [206, 31] on button "Закрыть" at bounding box center [196, 28] width 47 height 17
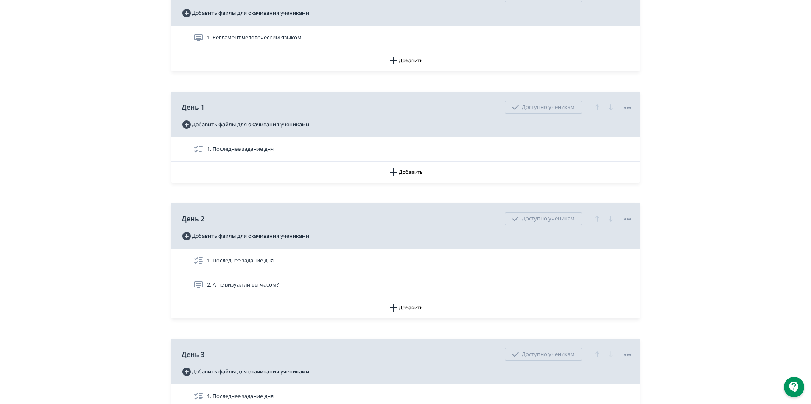
scroll to position [345, 0]
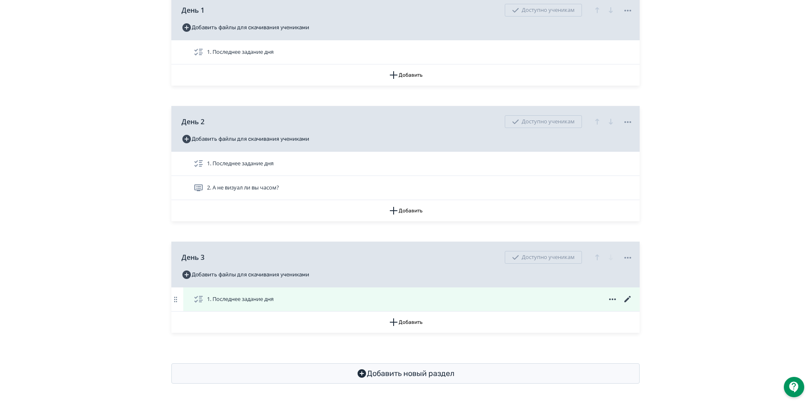
click at [629, 298] on icon at bounding box center [628, 299] width 6 height 6
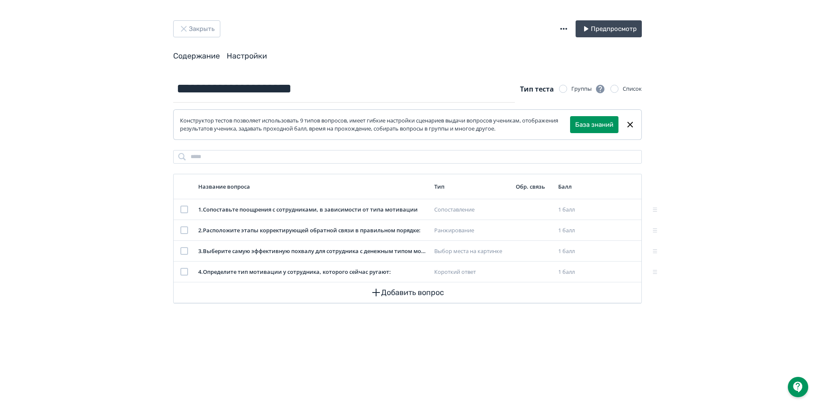
click at [249, 56] on link "Настройки" at bounding box center [247, 55] width 40 height 9
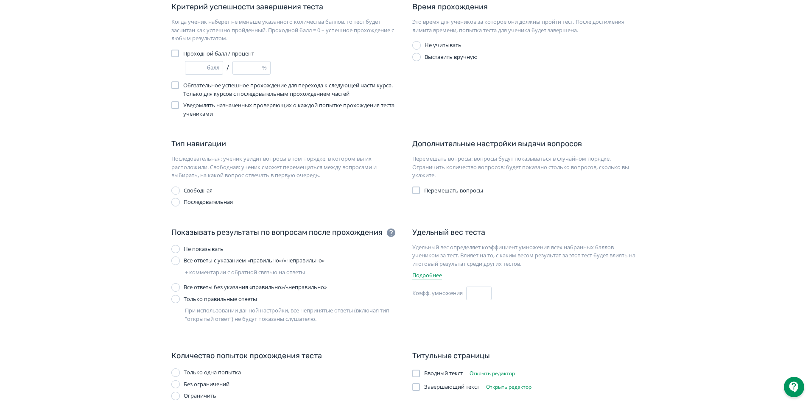
scroll to position [85, 0]
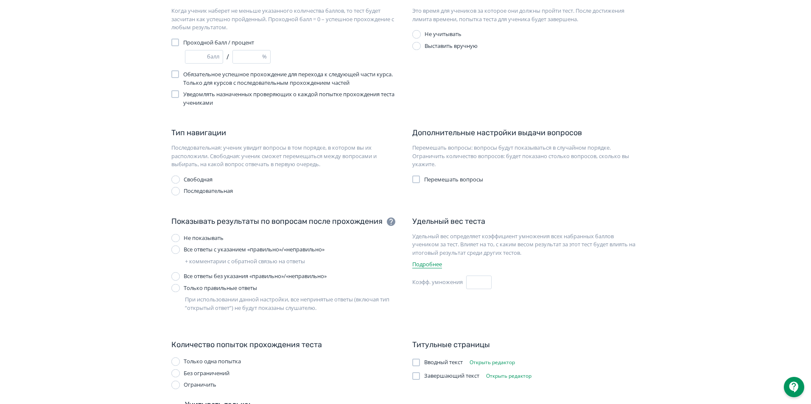
click at [241, 287] on div "Только правильные ответы" at bounding box center [220, 288] width 73 height 8
click at [204, 240] on div "Не показывать" at bounding box center [204, 238] width 40 height 8
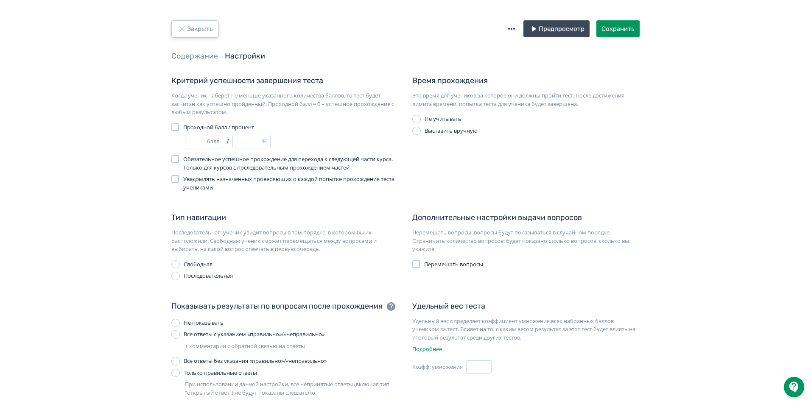
click at [196, 28] on button "Закрыть" at bounding box center [194, 28] width 47 height 17
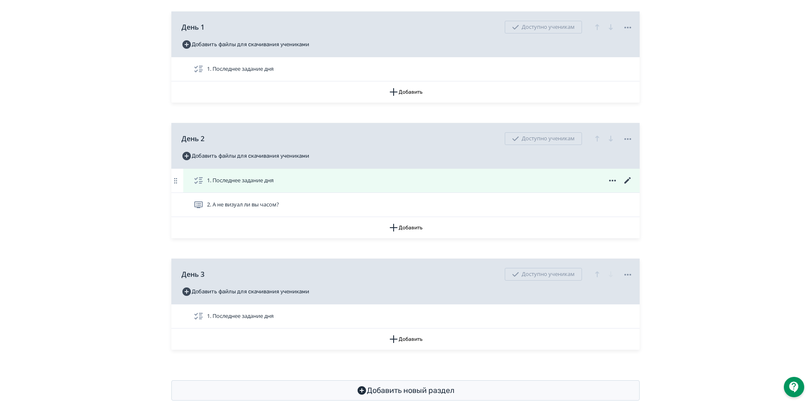
scroll to position [345, 0]
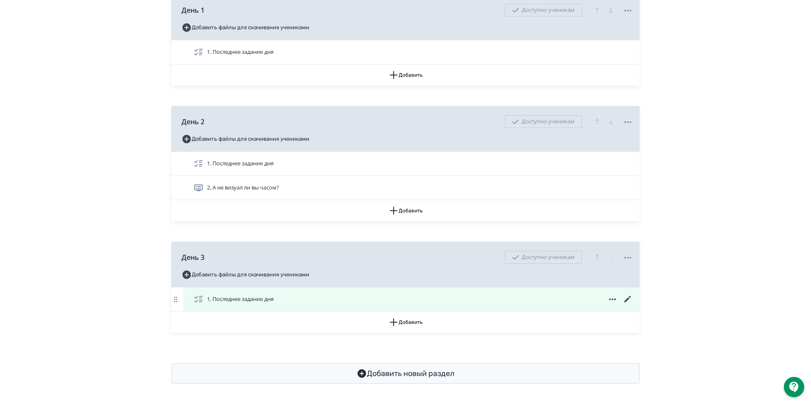
click at [629, 298] on icon at bounding box center [628, 299] width 10 height 10
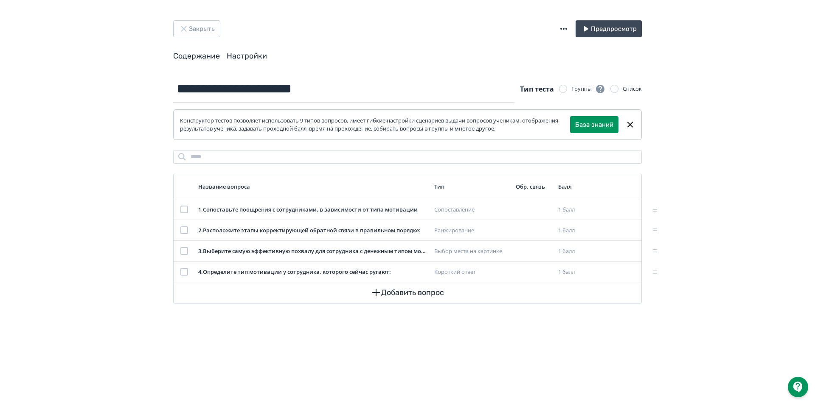
click at [262, 55] on link "Настройки" at bounding box center [247, 55] width 40 height 9
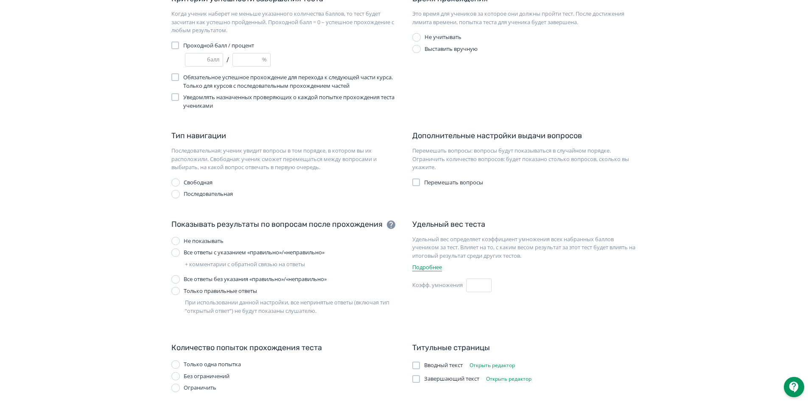
scroll to position [141, 0]
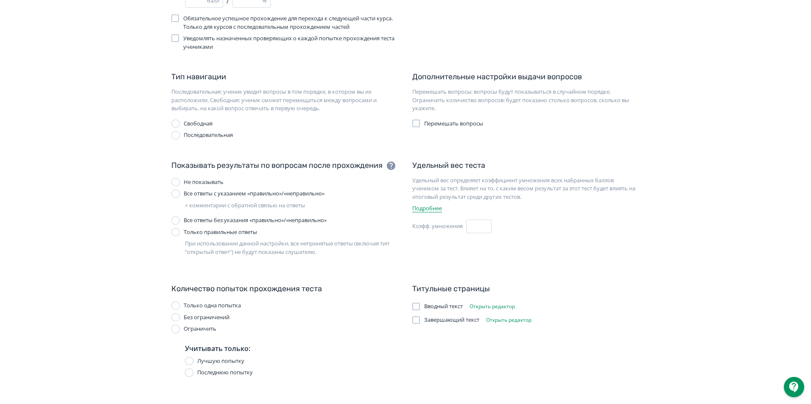
click at [217, 233] on div "Только правильные ответы" at bounding box center [220, 232] width 73 height 8
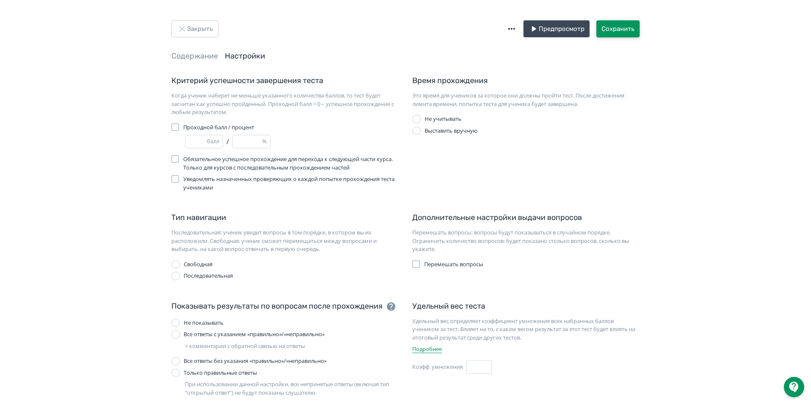
click at [621, 31] on button "Сохранить" at bounding box center [618, 28] width 43 height 17
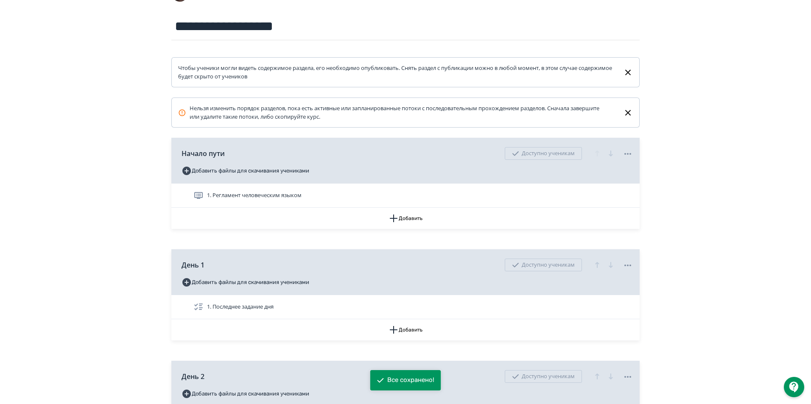
scroll to position [255, 0]
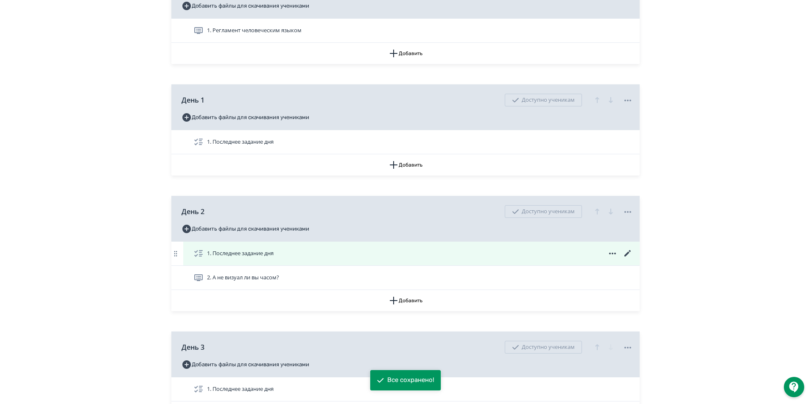
click at [627, 253] on icon at bounding box center [628, 253] width 6 height 6
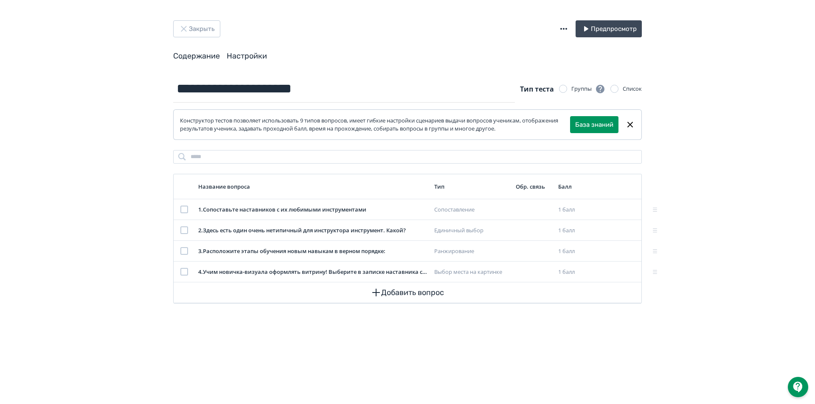
click at [235, 56] on link "Настройки" at bounding box center [247, 55] width 40 height 9
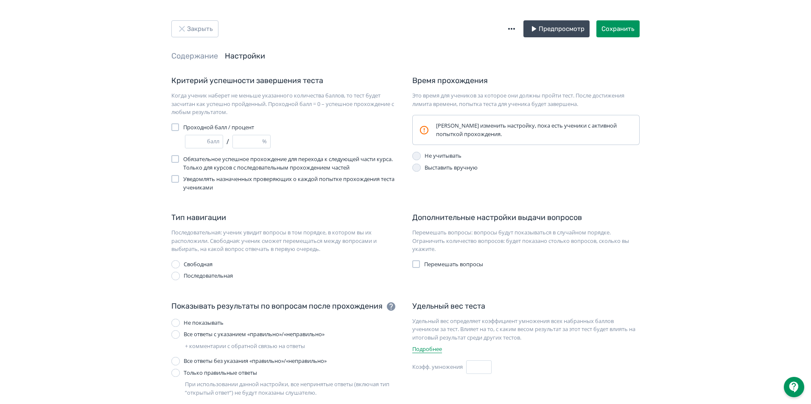
scroll to position [141, 0]
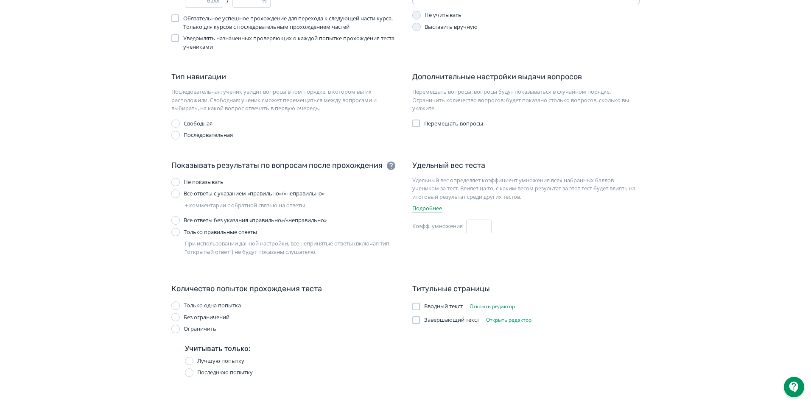
click at [178, 230] on div at bounding box center [175, 232] width 8 height 8
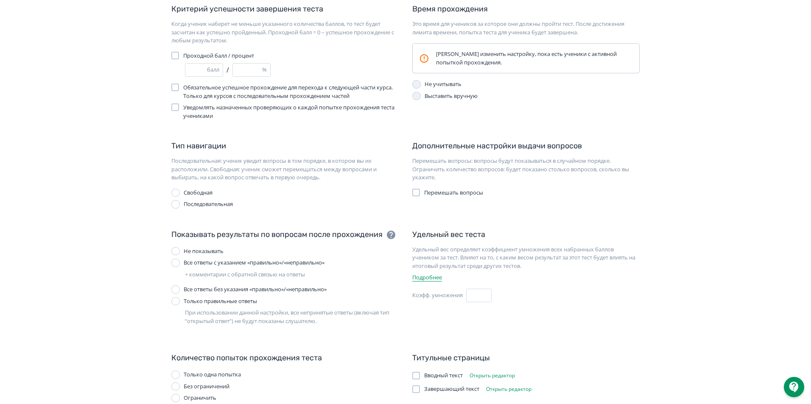
scroll to position [0, 0]
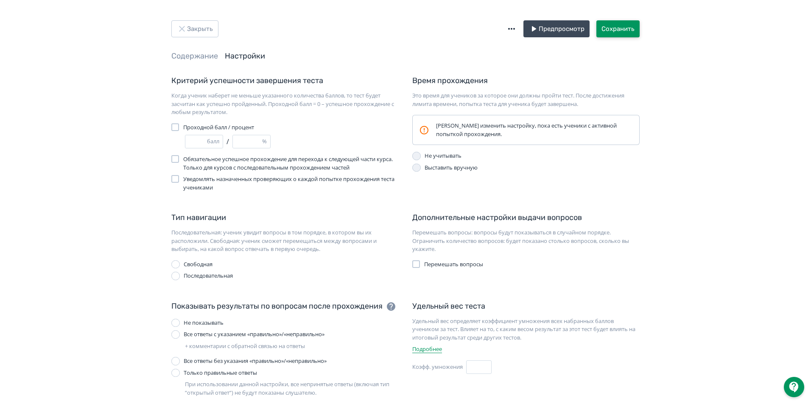
click at [636, 27] on button "Сохранить" at bounding box center [618, 28] width 43 height 17
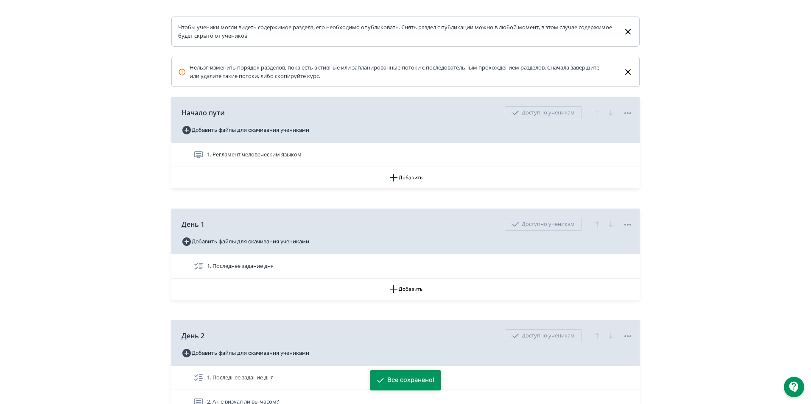
scroll to position [127, 0]
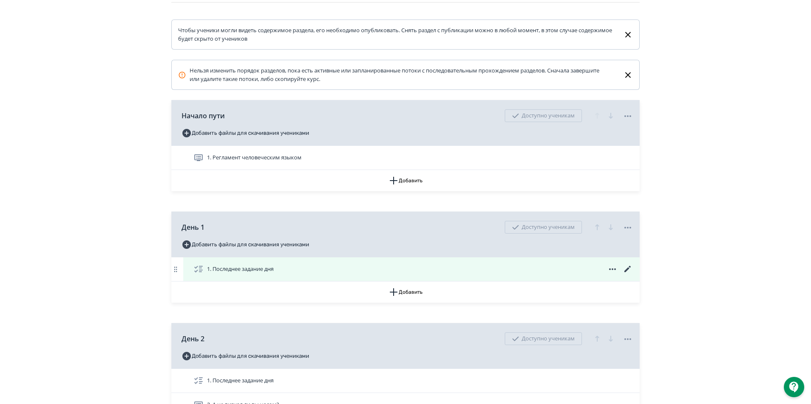
click at [630, 268] on icon at bounding box center [628, 269] width 6 height 6
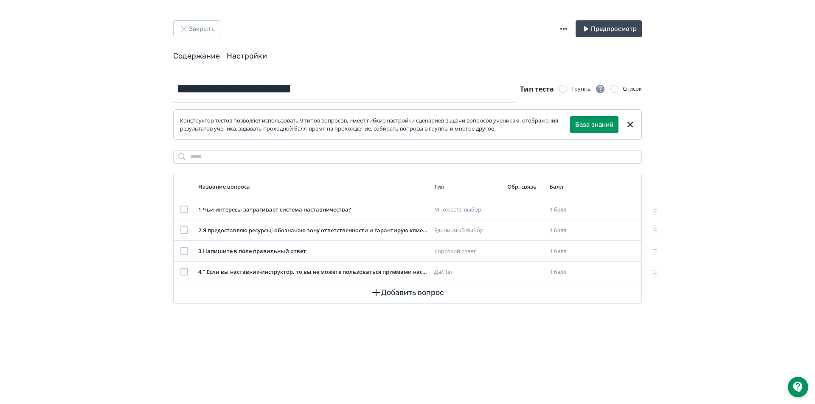
click at [246, 57] on link "Настройки" at bounding box center [247, 55] width 40 height 9
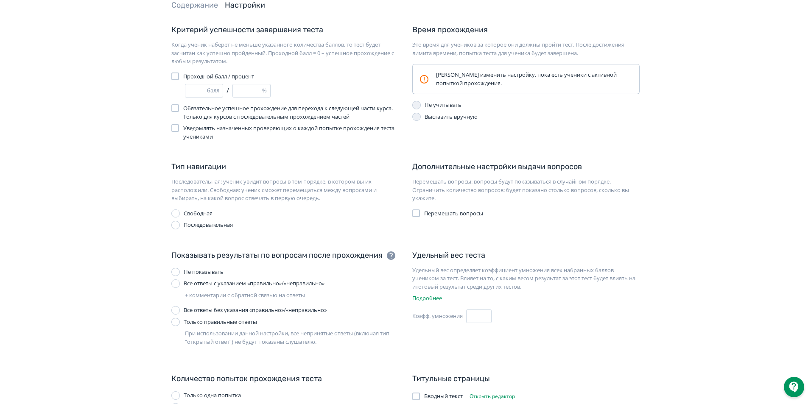
scroll to position [141, 0]
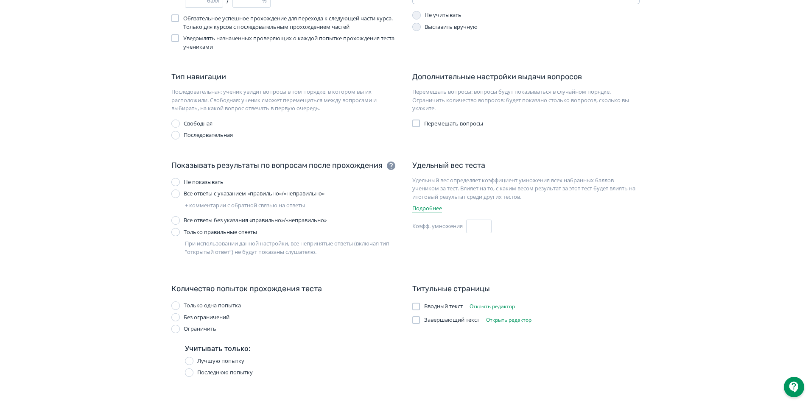
click at [177, 235] on div at bounding box center [175, 232] width 8 height 8
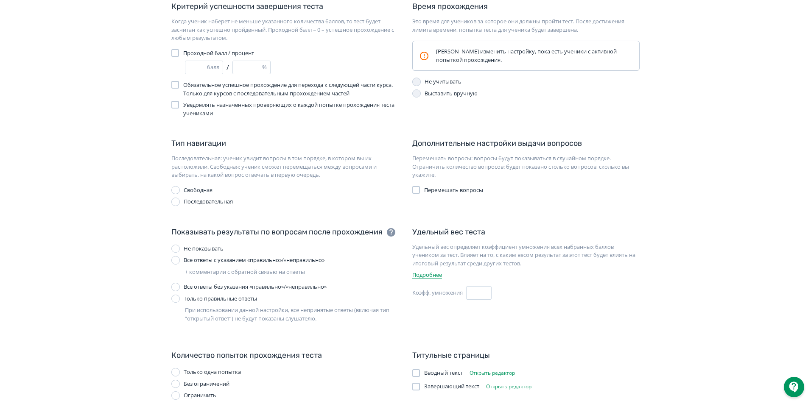
scroll to position [0, 0]
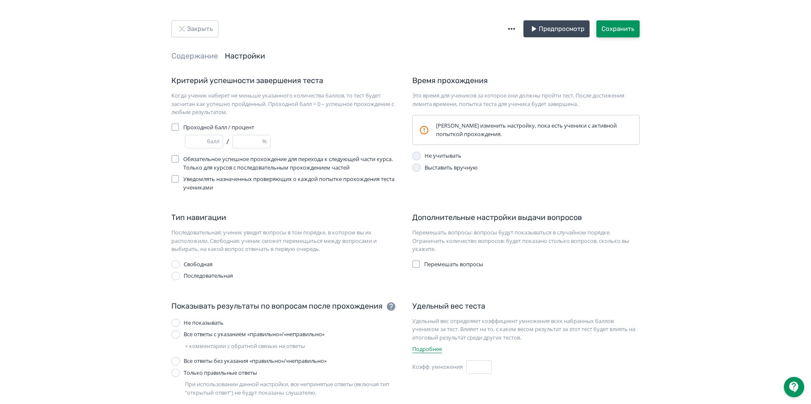
click at [618, 32] on button "Сохранить" at bounding box center [618, 28] width 43 height 17
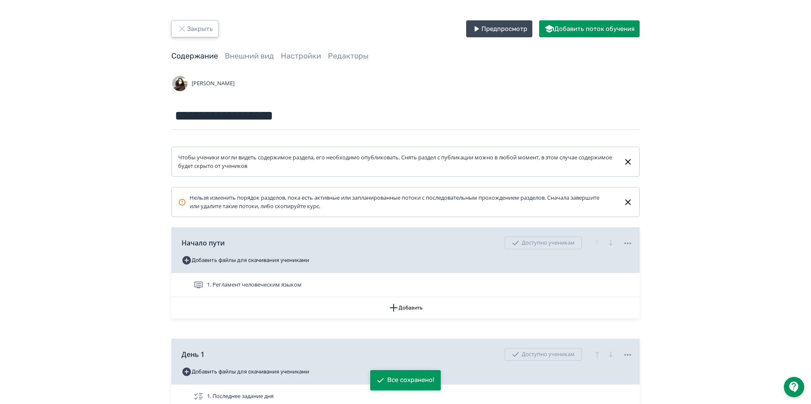
click at [188, 34] on button "Закрыть" at bounding box center [194, 28] width 47 height 17
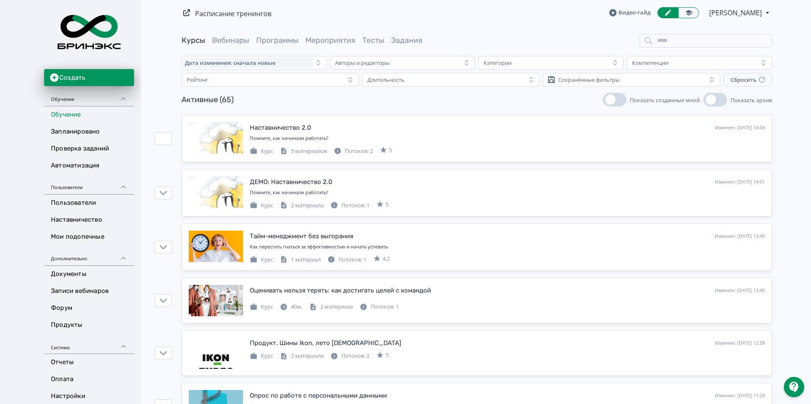
click at [565, 130] on div "Наставничество 2.0 Изменен: [DATE] 14:04 Добавить поток" at bounding box center [507, 127] width 515 height 11
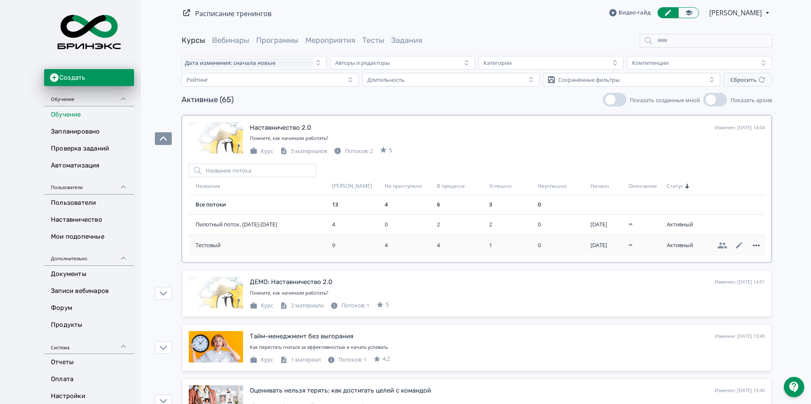
click at [759, 247] on icon at bounding box center [756, 246] width 10 height 10
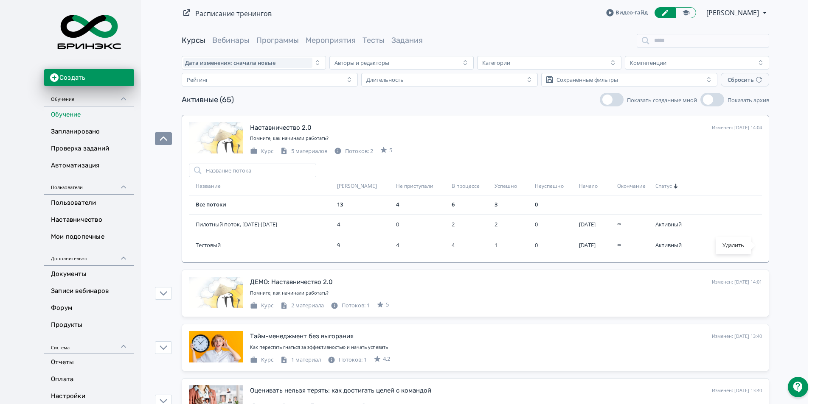
click at [782, 240] on div "Удалить" at bounding box center [407, 202] width 815 height 404
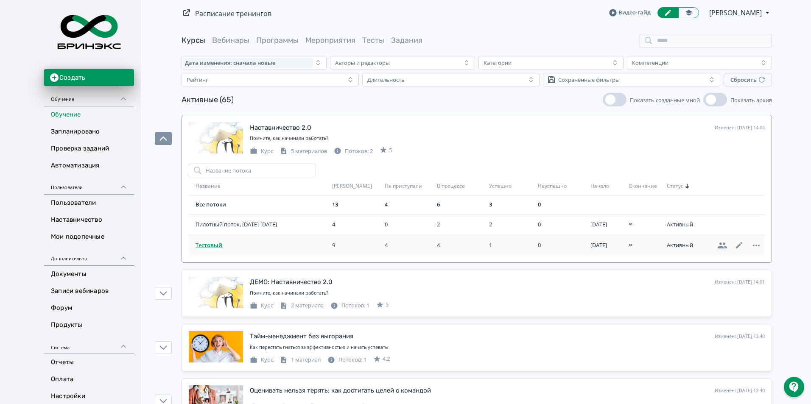
click at [220, 244] on span "Тестовый" at bounding box center [262, 245] width 133 height 8
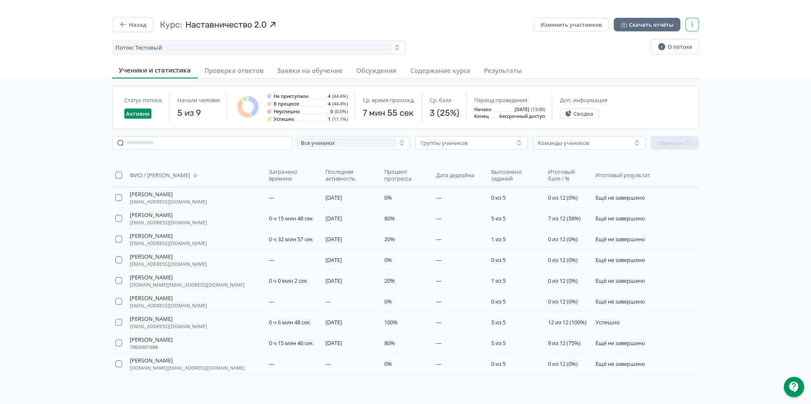
click at [696, 24] on button "button" at bounding box center [693, 25] width 14 height 14
click at [596, 71] on button "Завершить выбранный поток" at bounding box center [621, 64] width 136 height 17
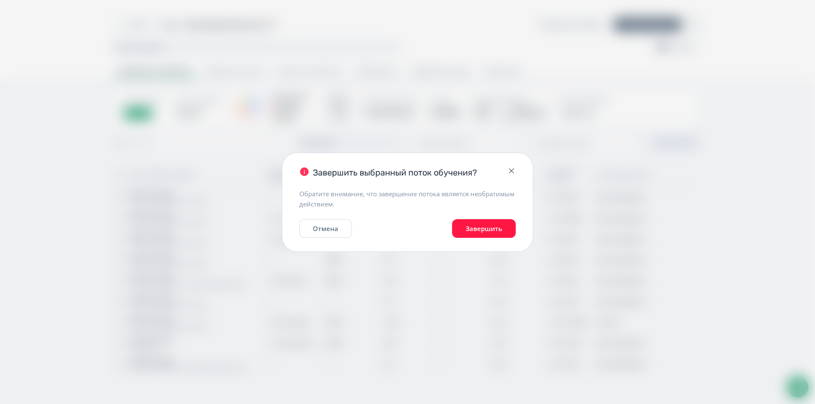
click at [493, 223] on button "Завершить" at bounding box center [484, 228] width 64 height 19
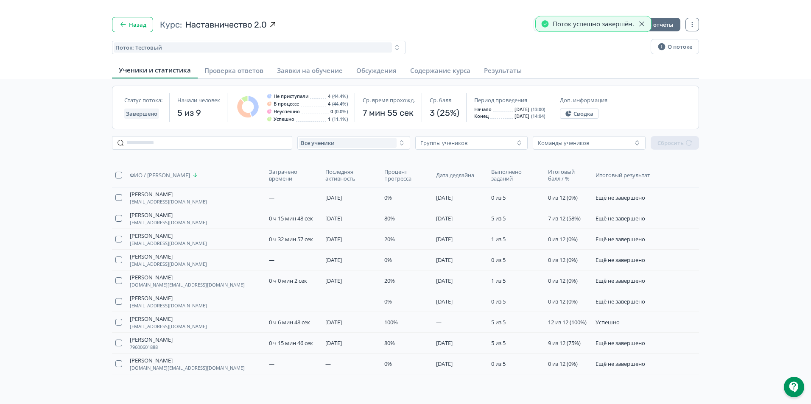
click at [137, 23] on button "Назад" at bounding box center [132, 24] width 41 height 15
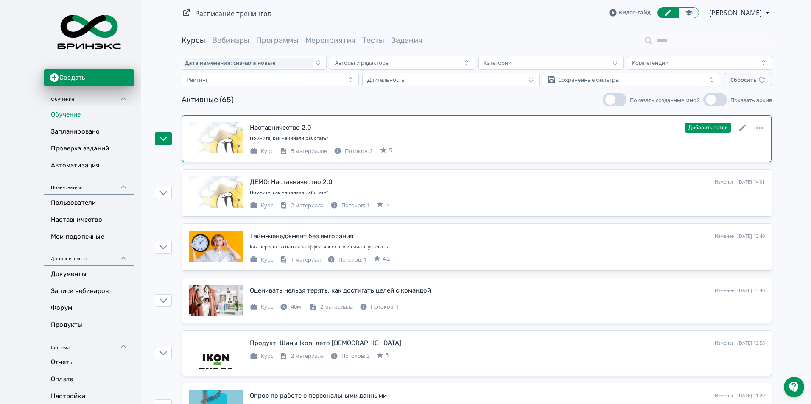
click at [426, 145] on div "Помните, как начинали работать?" at bounding box center [507, 140] width 515 height 11
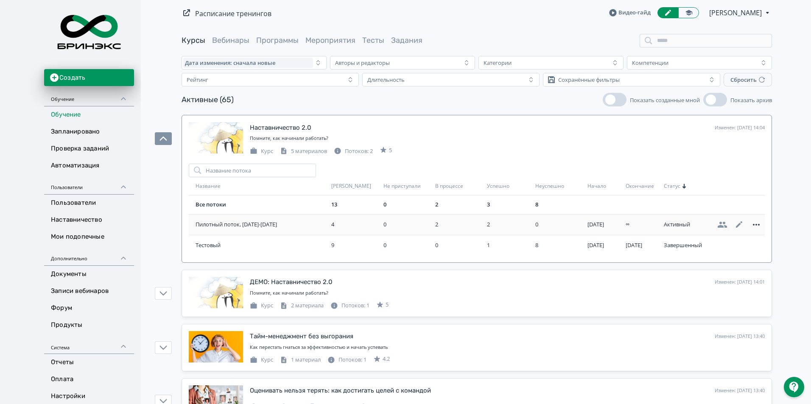
click at [751, 224] on icon at bounding box center [756, 225] width 10 height 10
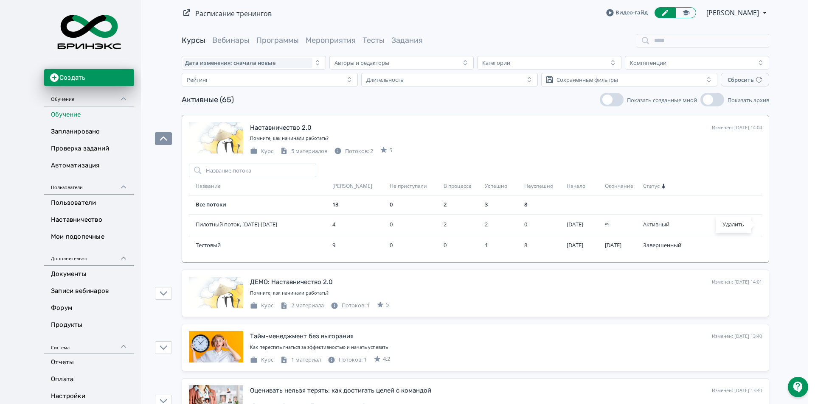
click at [783, 215] on div "Удалить" at bounding box center [407, 202] width 815 height 404
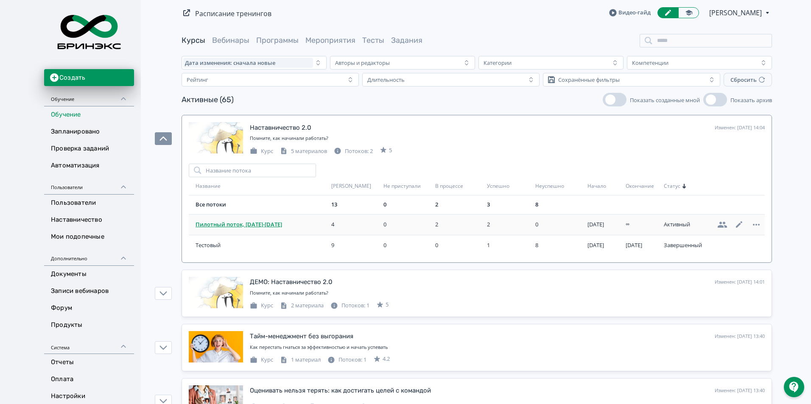
click at [276, 221] on span "Пилотный поток, [DATE]-[DATE]" at bounding box center [262, 225] width 132 height 8
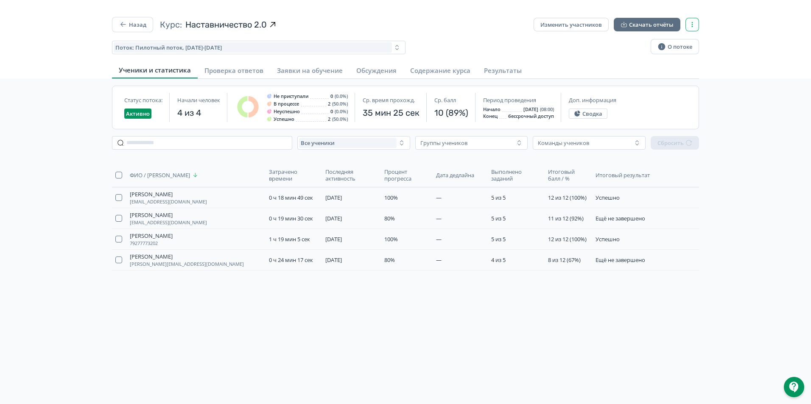
click at [693, 30] on button "button" at bounding box center [693, 25] width 14 height 14
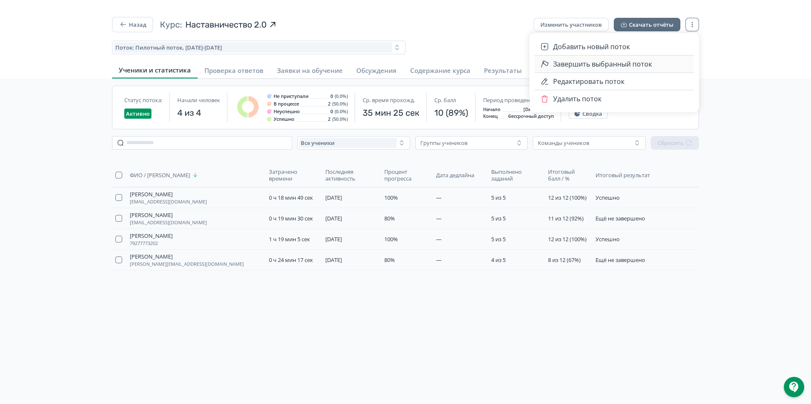
click at [613, 69] on span "Завершить выбранный поток" at bounding box center [602, 64] width 99 height 10
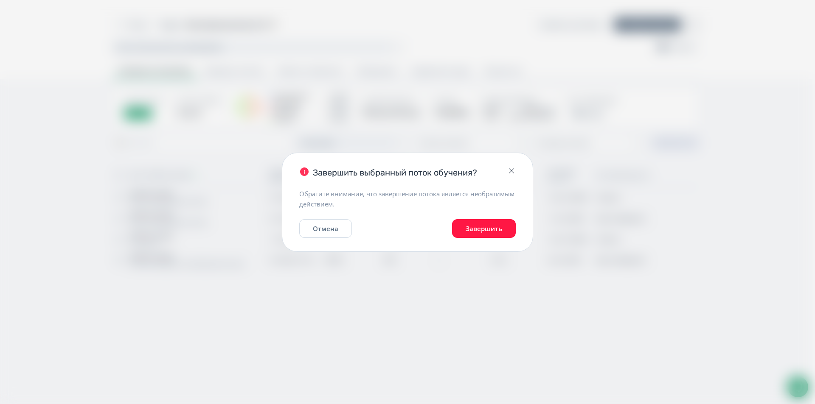
drag, startPoint x: 505, startPoint y: 237, endPoint x: 505, endPoint y: 230, distance: 6.8
click at [505, 232] on button "Завершить" at bounding box center [484, 228] width 64 height 19
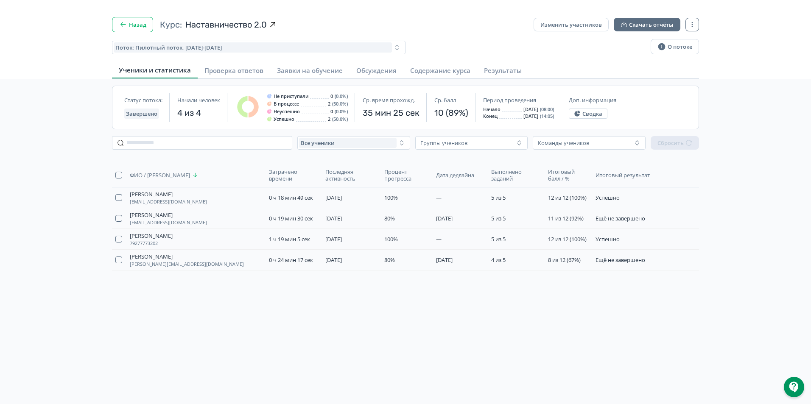
click at [149, 24] on button "Назад" at bounding box center [132, 24] width 41 height 15
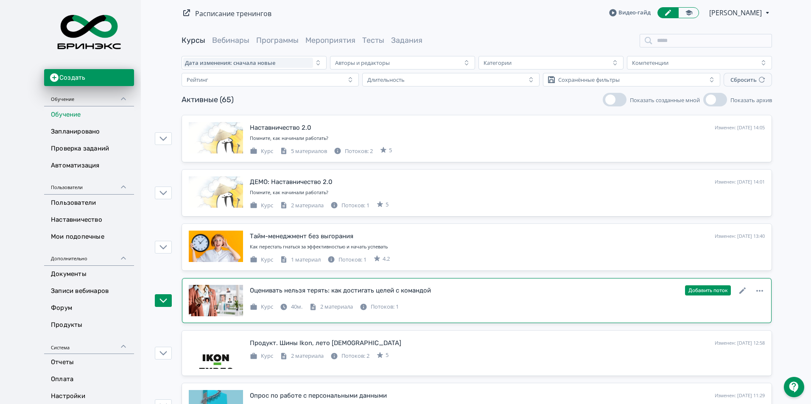
click at [434, 285] on div "Оценивать нельзя терять: как достигать целей с командой Изменен: [DATE] 13:40 Д…" at bounding box center [507, 290] width 515 height 11
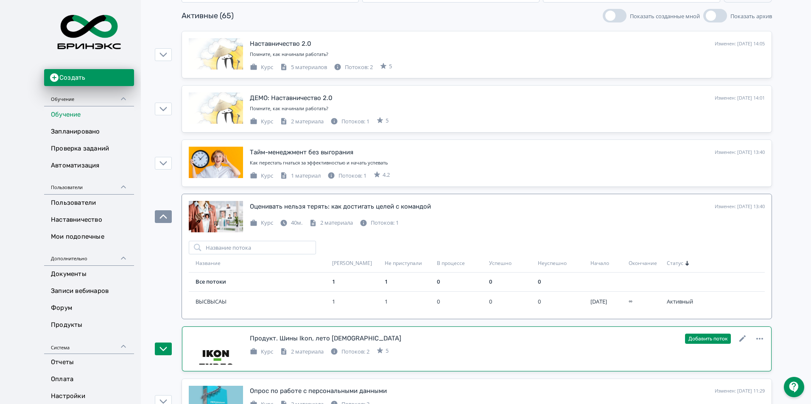
scroll to position [85, 0]
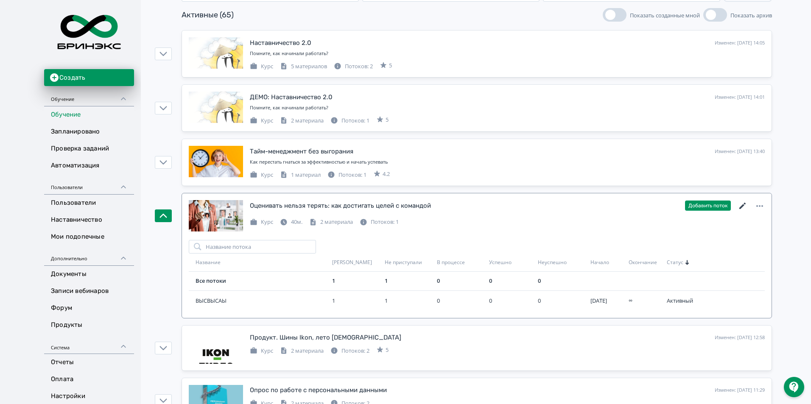
click at [742, 207] on icon at bounding box center [743, 206] width 6 height 6
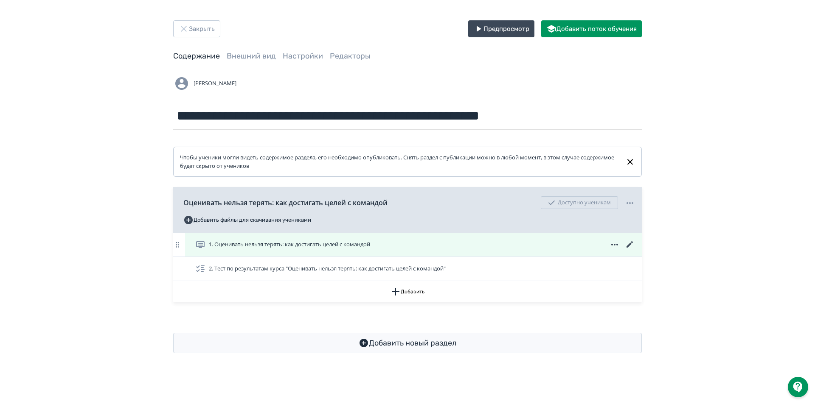
click at [290, 245] on span "1. Оценивать нельзя терять: как достигать целей с командой" at bounding box center [289, 245] width 161 height 8
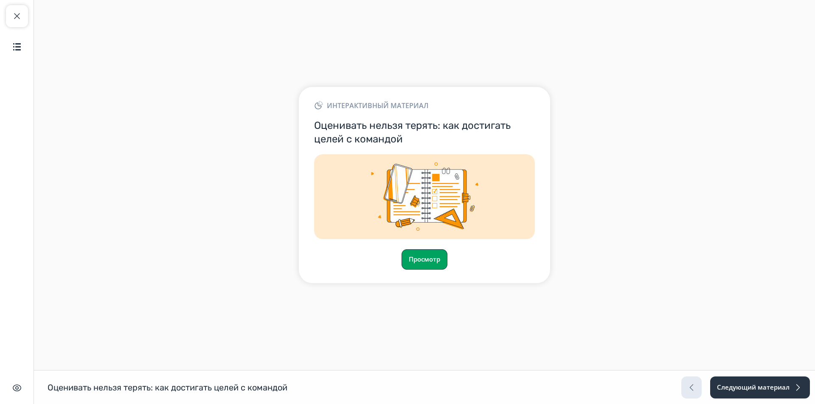
click at [415, 257] on button "Просмотр" at bounding box center [424, 259] width 46 height 20
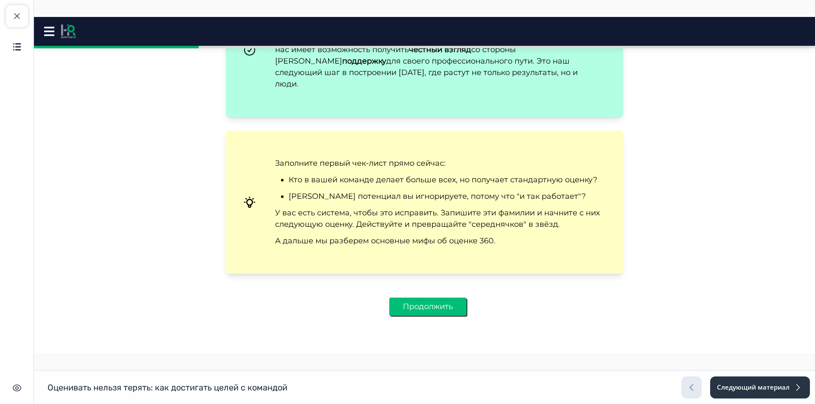
scroll to position [2473, 0]
click at [426, 309] on button "Продолжить" at bounding box center [427, 307] width 77 height 18
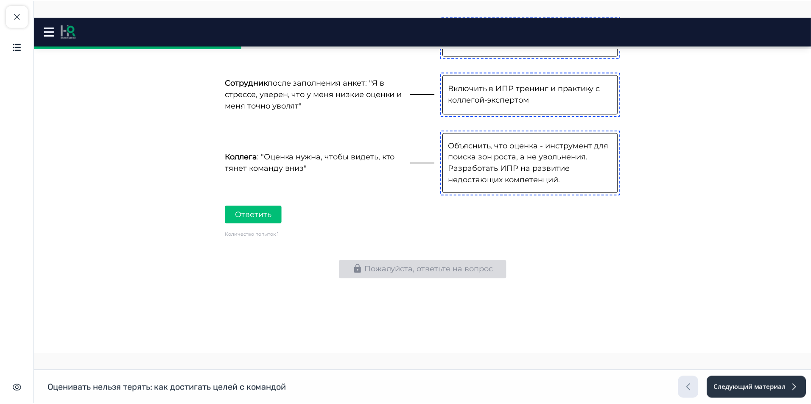
scroll to position [962, 0]
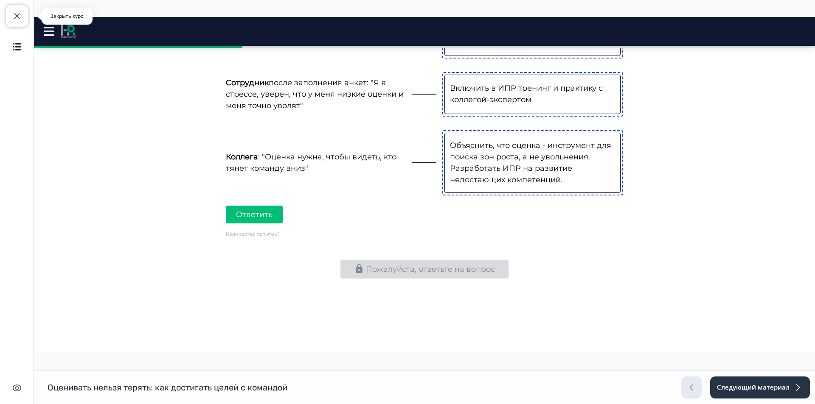
click at [17, 17] on span "button" at bounding box center [17, 16] width 10 height 10
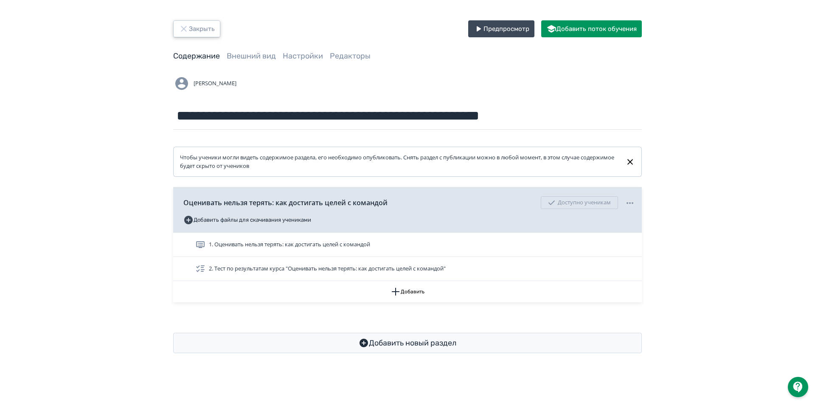
click at [198, 31] on button "Закрыть" at bounding box center [196, 28] width 47 height 17
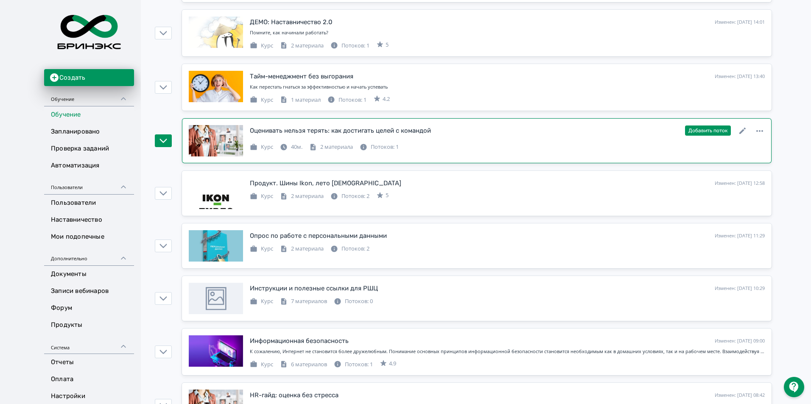
scroll to position [170, 0]
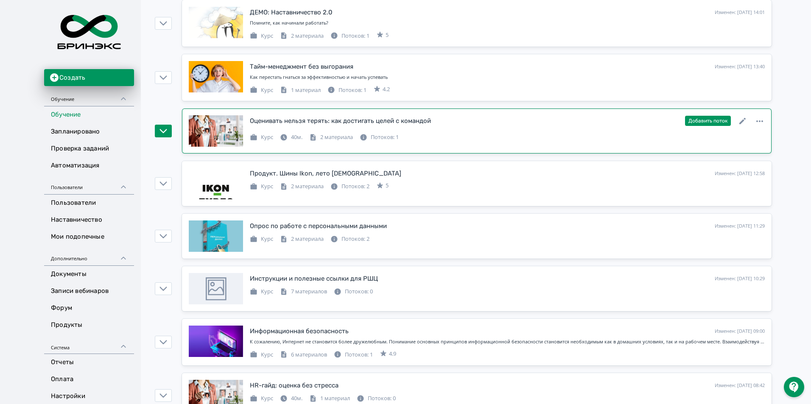
click at [505, 135] on div "Курс 40м. 2 материала Потоков: 1" at bounding box center [507, 137] width 515 height 10
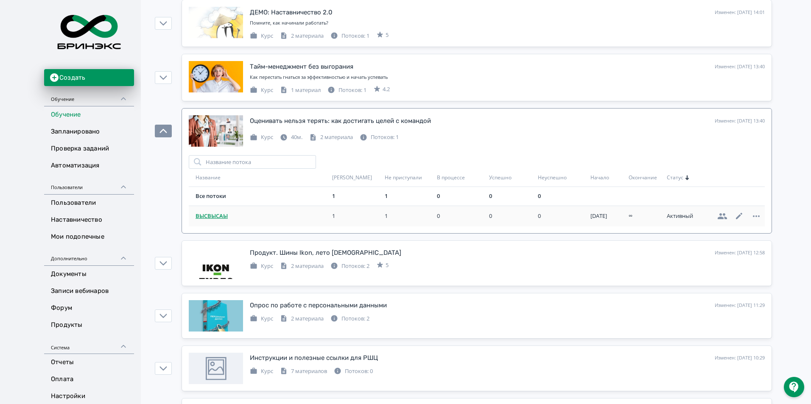
click at [215, 217] on span "ВЫСВЫСАЫ" at bounding box center [262, 216] width 133 height 8
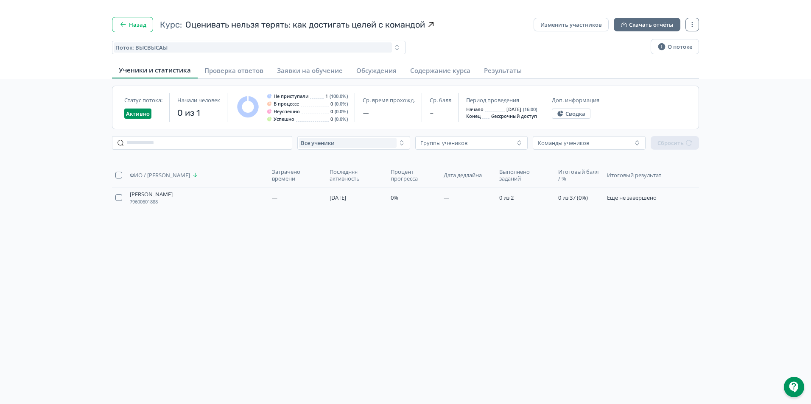
click at [117, 28] on button "Назад" at bounding box center [132, 24] width 41 height 15
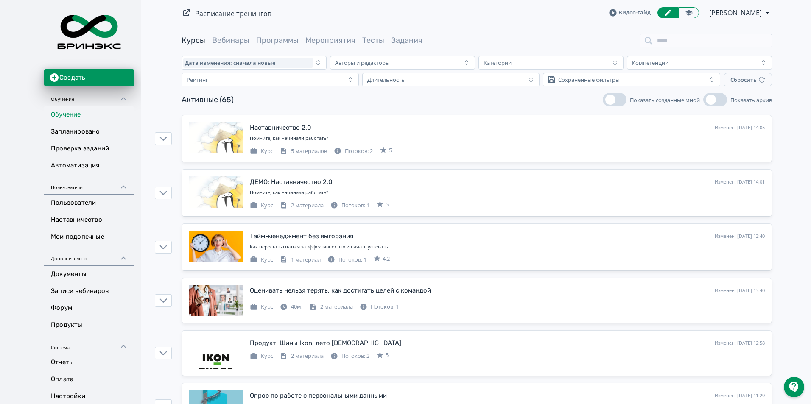
scroll to position [85, 0]
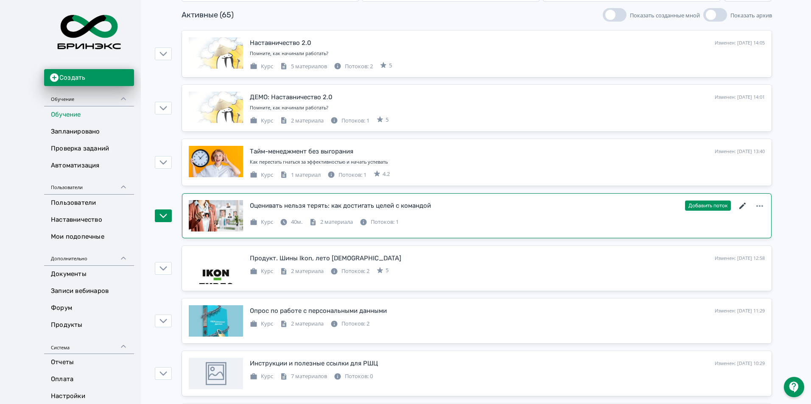
click at [741, 207] on icon at bounding box center [743, 206] width 6 height 6
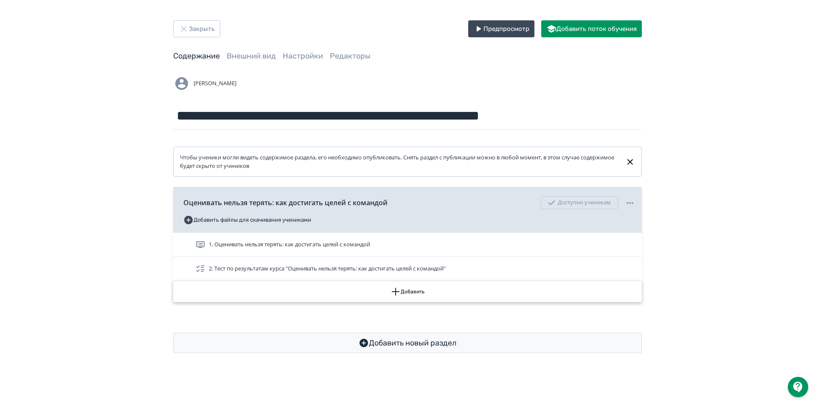
click at [421, 293] on button "Добавить" at bounding box center [407, 291] width 468 height 21
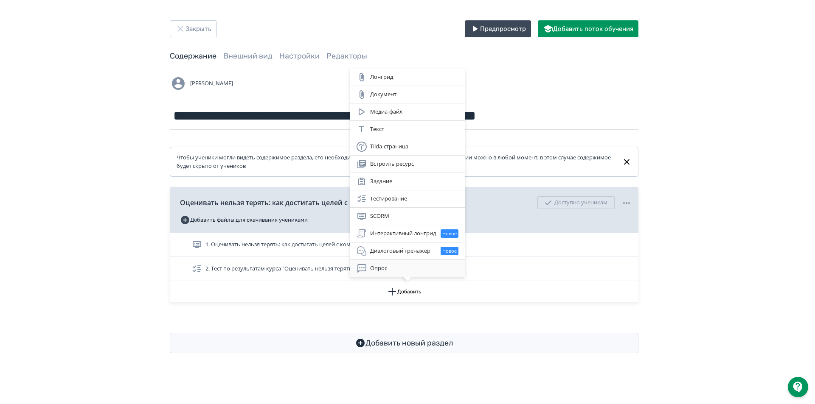
click at [415, 265] on div "Опрос" at bounding box center [407, 268] width 102 height 10
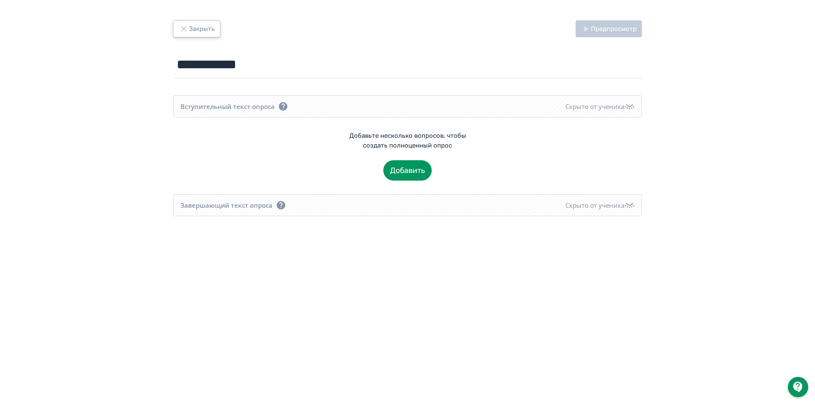
click at [184, 26] on icon "button" at bounding box center [184, 29] width 10 height 10
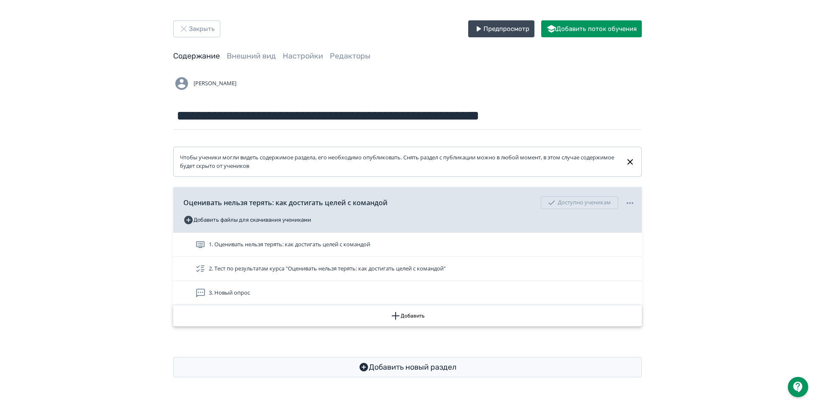
click at [417, 319] on button "Добавить" at bounding box center [407, 315] width 468 height 21
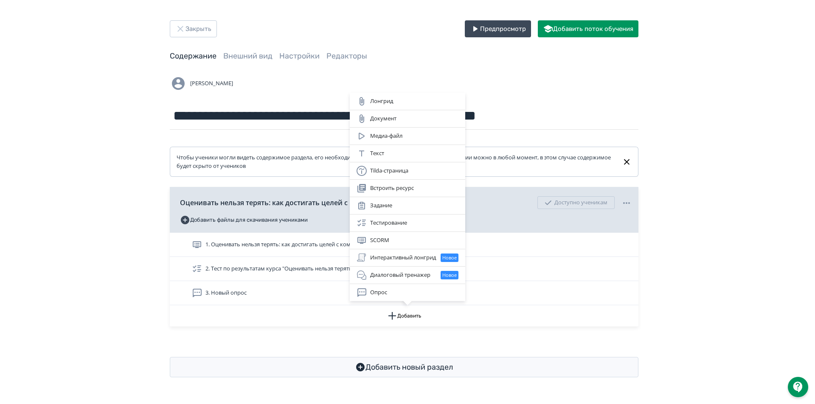
click at [640, 294] on div "Лонгрид Документ Медиа-файл Текст Tilda-страница Встроить ресурс Задание Тестир…" at bounding box center [407, 202] width 815 height 404
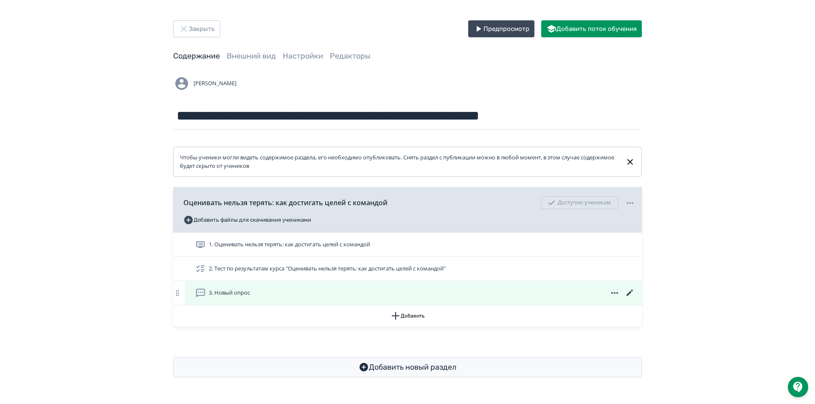
click at [616, 295] on icon at bounding box center [614, 293] width 10 height 10
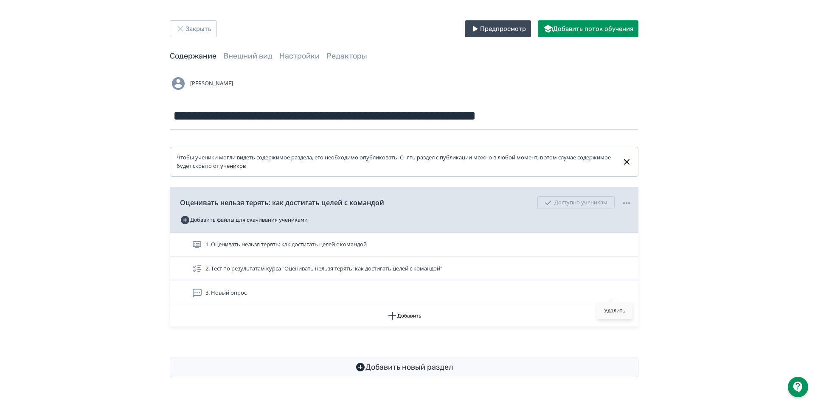
click at [608, 305] on div "Удалить" at bounding box center [614, 311] width 35 height 17
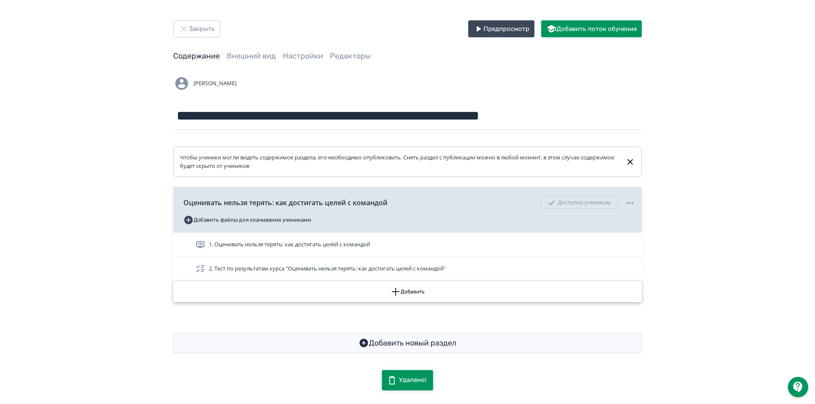
click at [417, 295] on button "Добавить" at bounding box center [407, 291] width 468 height 21
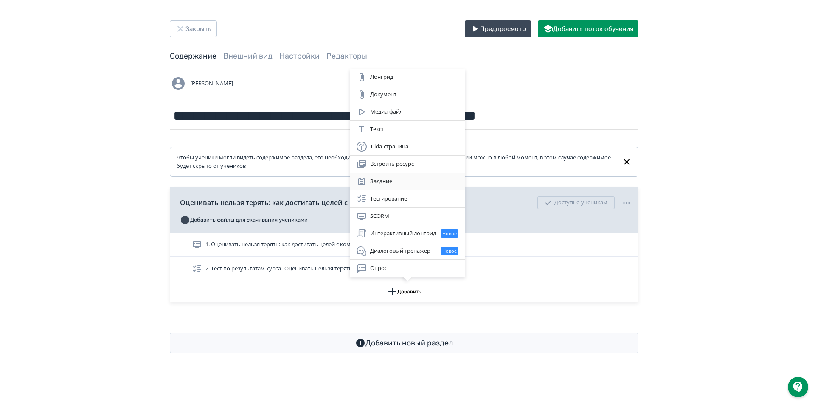
click at [431, 182] on div "Задание" at bounding box center [407, 181] width 102 height 10
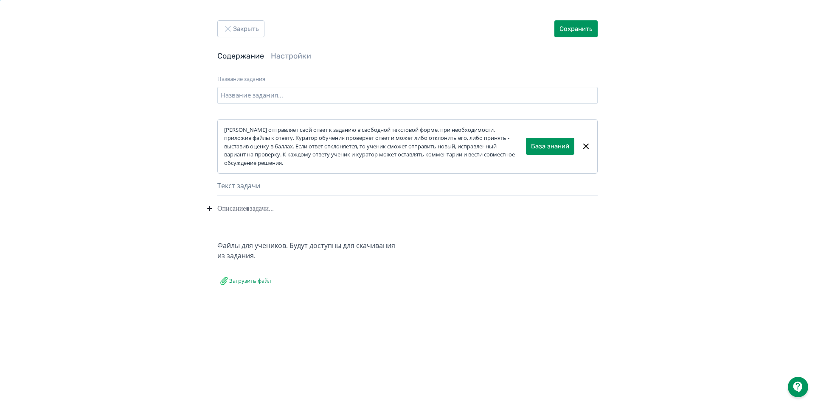
click at [279, 210] on div at bounding box center [407, 209] width 380 height 16
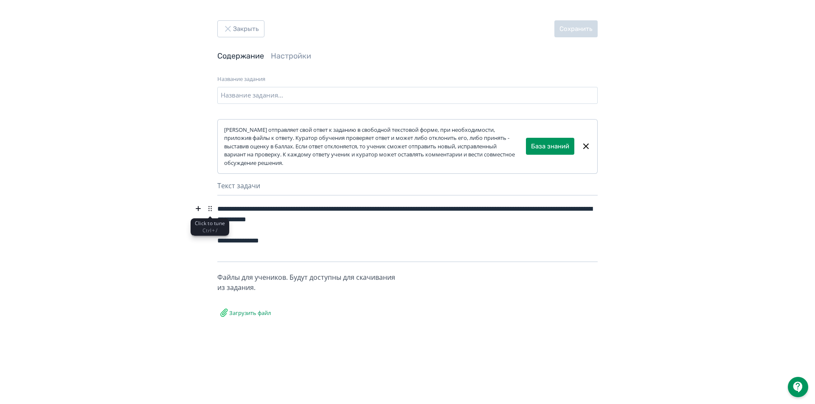
click at [213, 209] on icon at bounding box center [210, 209] width 10 height 10
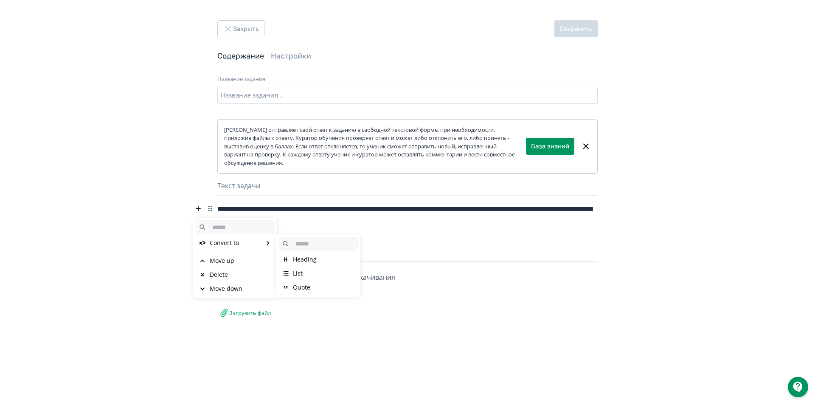
click at [291, 255] on div "Heading" at bounding box center [318, 260] width 79 height 14
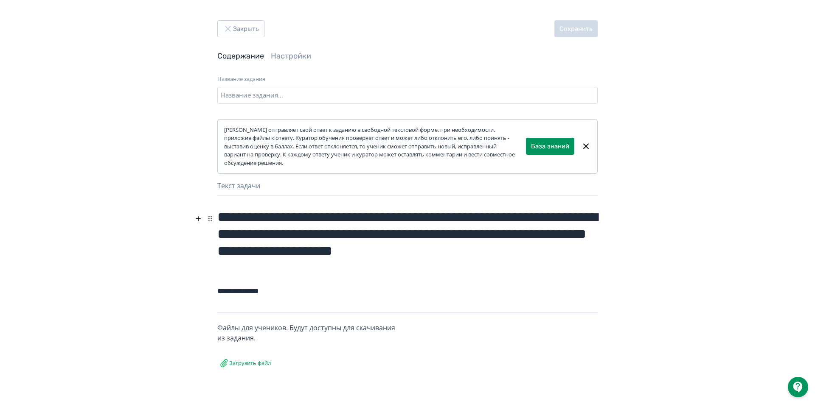
click at [210, 216] on icon at bounding box center [210, 219] width 10 height 10
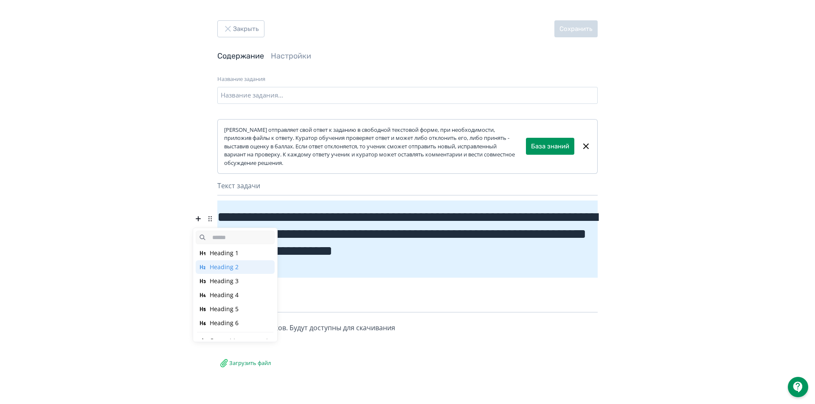
click at [239, 309] on div "Heading 5" at bounding box center [235, 310] width 79 height 14
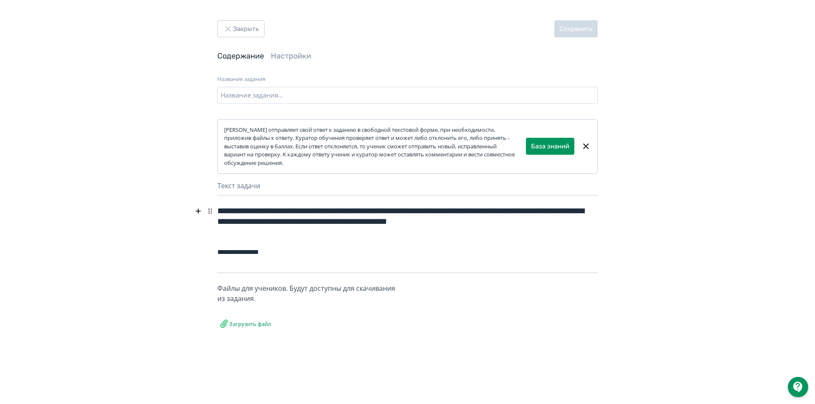
click at [518, 224] on h5 "**********" at bounding box center [407, 220] width 380 height 38
click at [313, 259] on div "**********" at bounding box center [407, 252] width 380 height 16
click at [289, 100] on input "Название задания" at bounding box center [407, 95] width 380 height 17
click at [292, 88] on input "Название задания" at bounding box center [407, 95] width 380 height 17
click at [622, 200] on div "**********" at bounding box center [407, 202] width 815 height 404
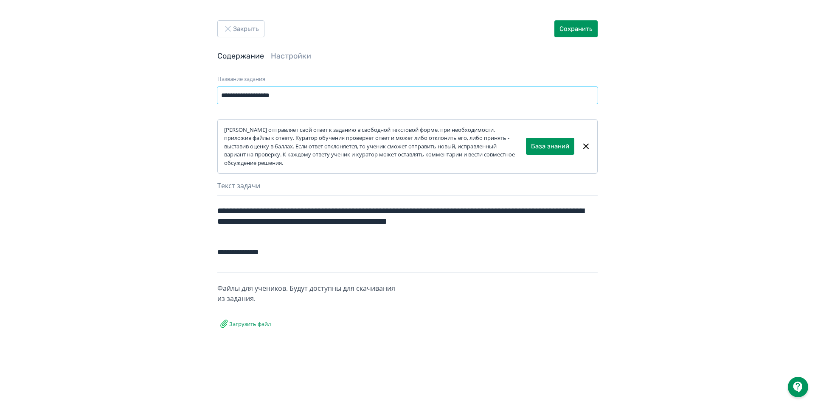
drag, startPoint x: 289, startPoint y: 94, endPoint x: 253, endPoint y: 90, distance: 35.9
click at [253, 90] on input "**********" at bounding box center [407, 95] width 380 height 17
click at [284, 96] on input "**********" at bounding box center [407, 95] width 380 height 17
type input "**********"
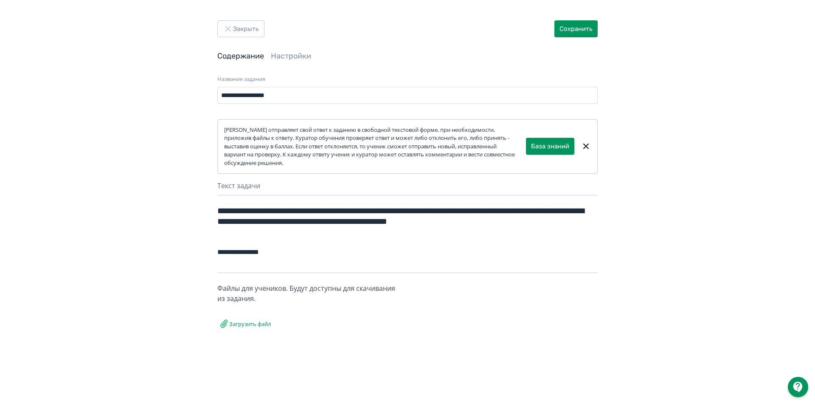
click at [710, 112] on div "**********" at bounding box center [407, 202] width 815 height 404
click at [250, 189] on div "Текст задачи" at bounding box center [407, 188] width 380 height 15
click at [295, 59] on link "Настройки" at bounding box center [291, 55] width 40 height 9
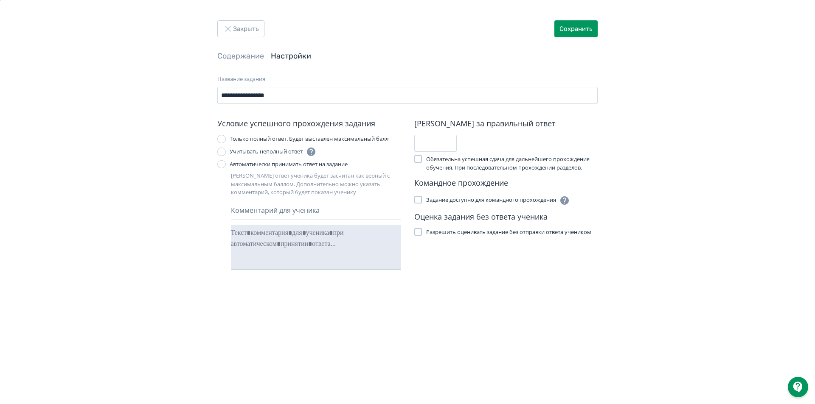
click at [226, 165] on label "Автоматически принимать ответ на задание" at bounding box center [282, 164] width 130 height 8
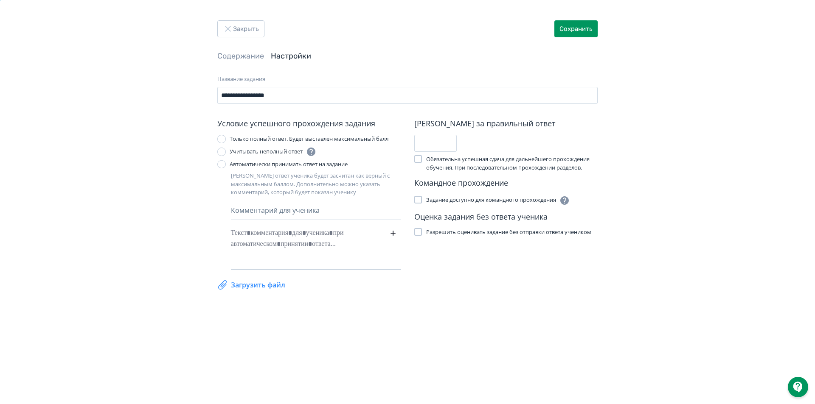
click at [295, 242] on div at bounding box center [303, 238] width 144 height 27
click at [297, 235] on div at bounding box center [303, 238] width 144 height 27
click at [637, 115] on div "**********" at bounding box center [407, 202] width 815 height 404
click at [367, 241] on div "**********" at bounding box center [303, 233] width 144 height 16
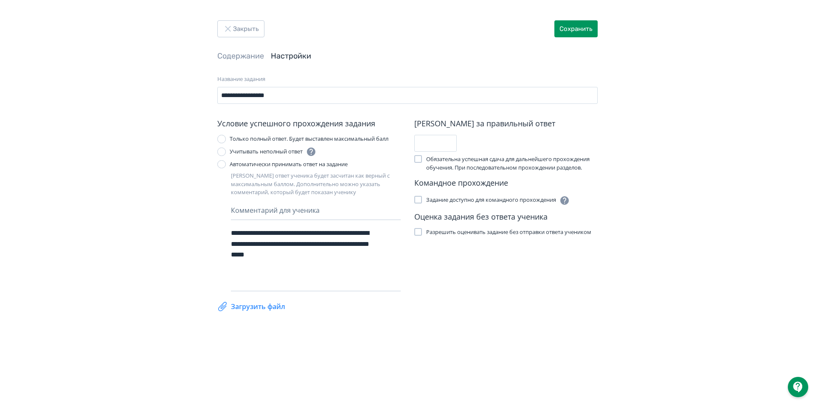
click at [513, 326] on div "**********" at bounding box center [407, 202] width 380 height 364
drag, startPoint x: 295, startPoint y: 268, endPoint x: 290, endPoint y: 266, distance: 5.7
click at [293, 267] on div "**********" at bounding box center [303, 249] width 144 height 49
click at [489, 292] on div "[PERSON_NAME] за правильный ответ * Обязательна успешная сдача для дальнейшего …" at bounding box center [505, 218] width 183 height 198
click at [377, 263] on div "**********" at bounding box center [316, 258] width 170 height 66
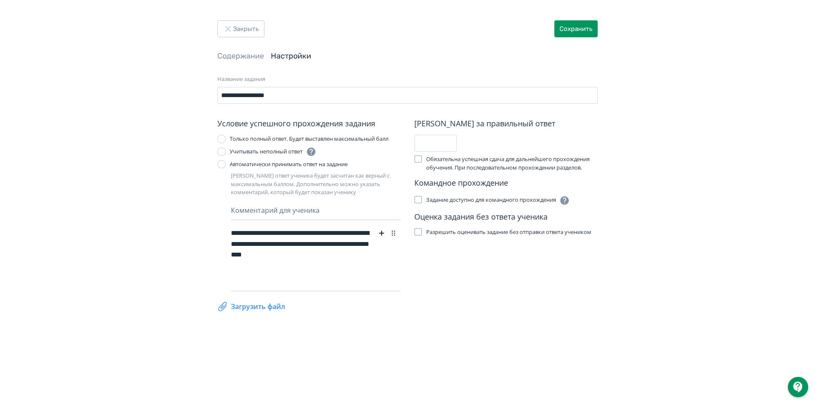
click at [352, 265] on div "**********" at bounding box center [303, 249] width 144 height 49
drag, startPoint x: 314, startPoint y: 231, endPoint x: 229, endPoint y: 231, distance: 85.7
click at [229, 231] on div "**********" at bounding box center [308, 218] width 183 height 198
click at [293, 253] on div "**********" at bounding box center [303, 244] width 144 height 38
click at [510, 345] on div "**********" at bounding box center [407, 202] width 380 height 364
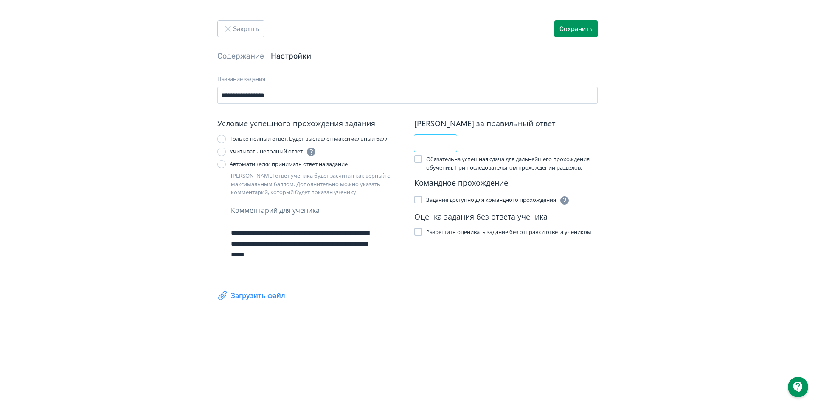
click at [429, 140] on input "*" at bounding box center [435, 143] width 42 height 17
click at [628, 143] on div "**********" at bounding box center [407, 202] width 815 height 404
click at [535, 163] on span "Обязательна успешная сдача для дальнейшего прохождения обучения. При последоват…" at bounding box center [511, 163] width 171 height 17
click at [501, 171] on span "Обязательна успешная сдача для дальнейшего прохождения обучения. При последоват…" at bounding box center [511, 163] width 171 height 17
click at [525, 168] on span "Обязательна успешная сдача для дальнейшего прохождения обучения. При последоват…" at bounding box center [511, 163] width 171 height 17
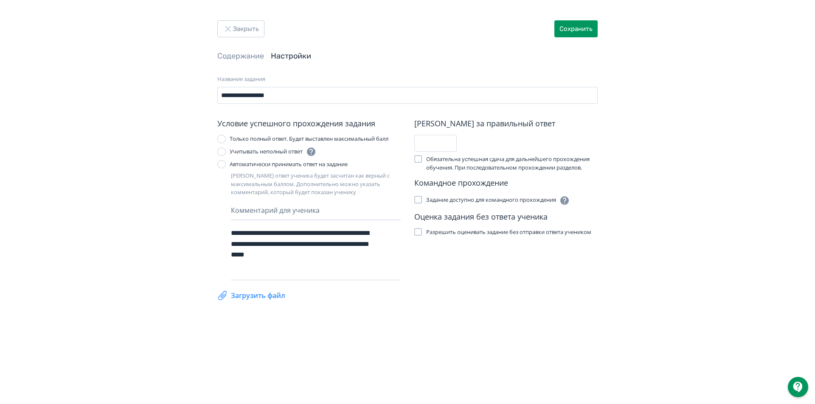
click at [416, 230] on div at bounding box center [418, 232] width 8 height 8
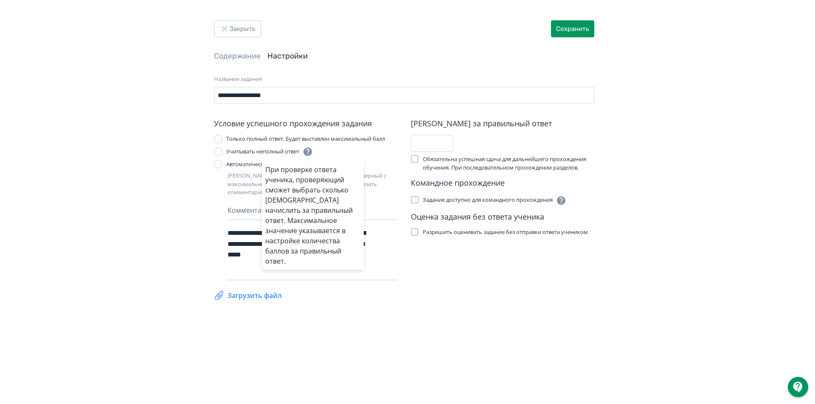
click at [315, 152] on div "При проверке ответа ученика, проверяющий сможет выбрать сколько [DEMOGRAPHIC_DA…" at bounding box center [313, 152] width 10 height 10
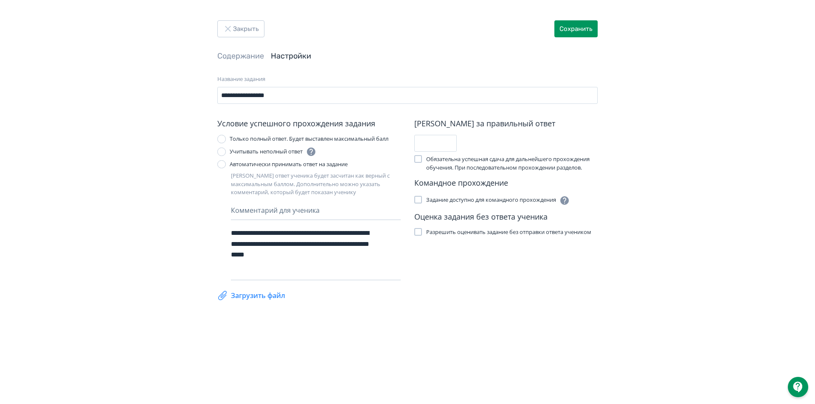
click at [449, 231] on span "Разрешить оценивать задание без отправки ответа учеником" at bounding box center [508, 232] width 165 height 8
click at [252, 232] on div "**********" at bounding box center [303, 244] width 144 height 38
click at [396, 235] on icon at bounding box center [393, 233] width 10 height 10
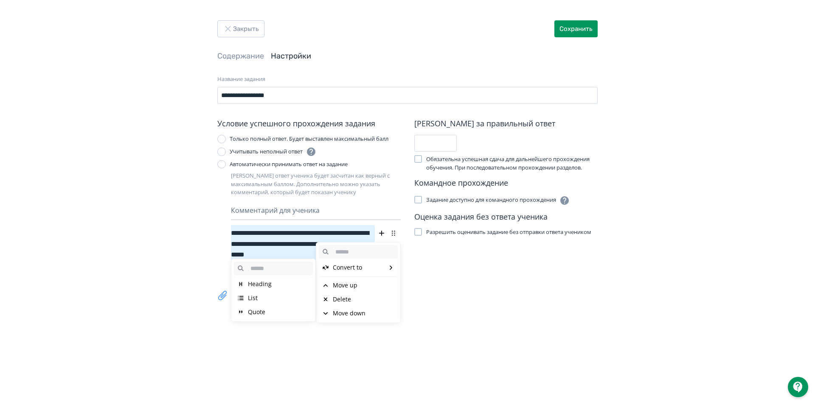
click at [270, 237] on div "**********" at bounding box center [303, 244] width 144 height 38
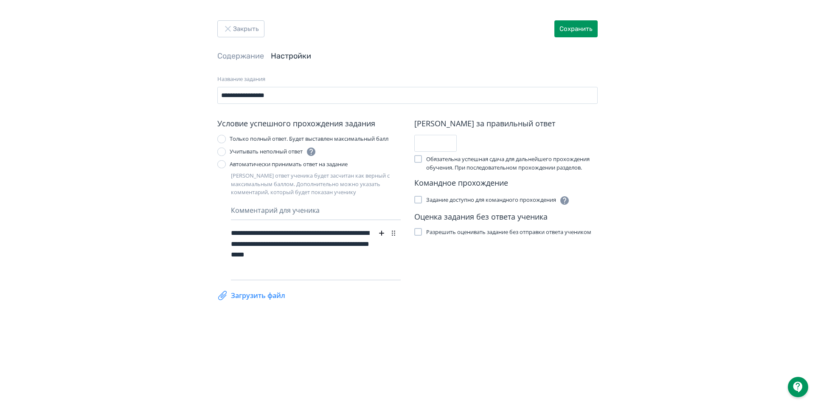
click at [277, 253] on div "**********" at bounding box center [303, 244] width 144 height 38
drag, startPoint x: 560, startPoint y: 28, endPoint x: 181, endPoint y: 43, distance: 379.6
click at [377, 36] on div "Закрыть Сохранить" at bounding box center [407, 28] width 380 height 17
click at [234, 56] on link "Содержание" at bounding box center [240, 55] width 47 height 9
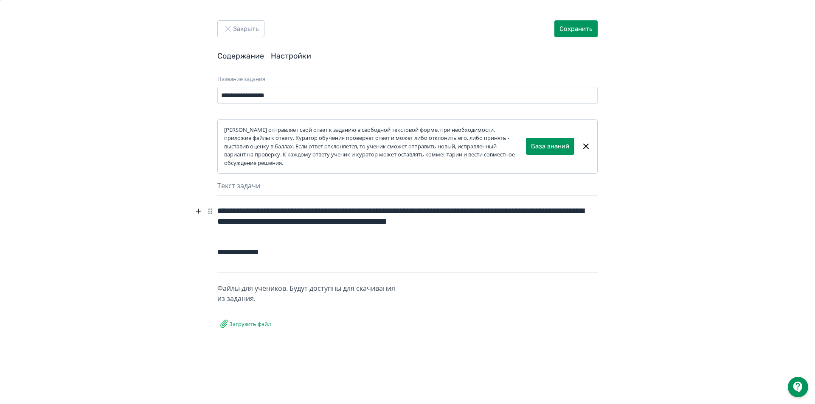
click at [291, 57] on link "Настройки" at bounding box center [291, 55] width 40 height 9
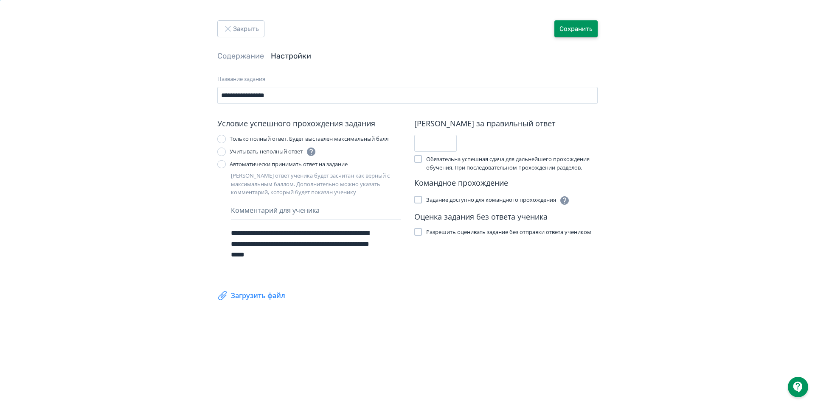
click at [567, 33] on button "Сохранить" at bounding box center [575, 28] width 43 height 17
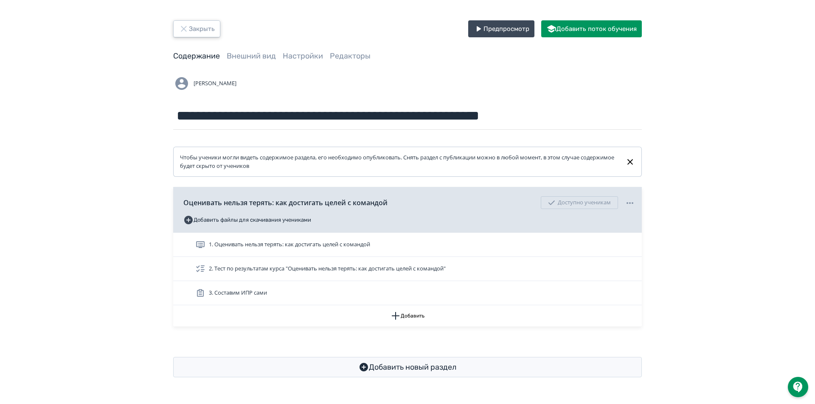
click at [180, 34] on icon "button" at bounding box center [184, 29] width 10 height 10
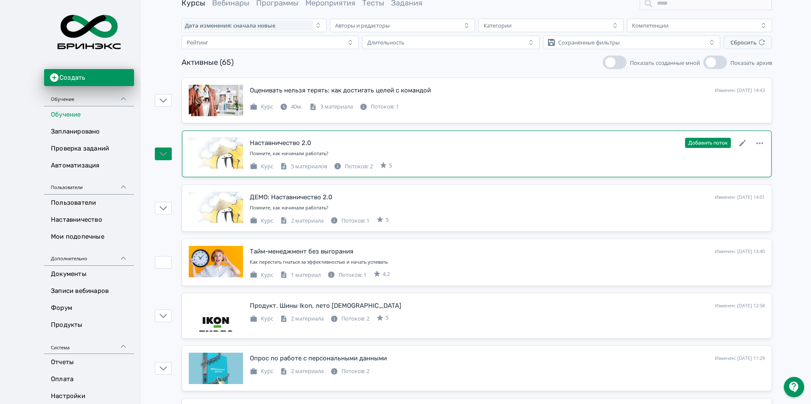
scroll to position [85, 0]
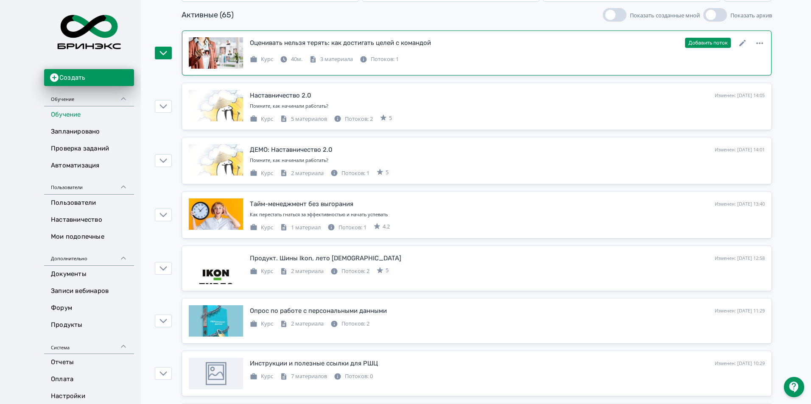
click at [431, 59] on div "Курс 40м. 3 материала Потоков: 1" at bounding box center [507, 58] width 515 height 10
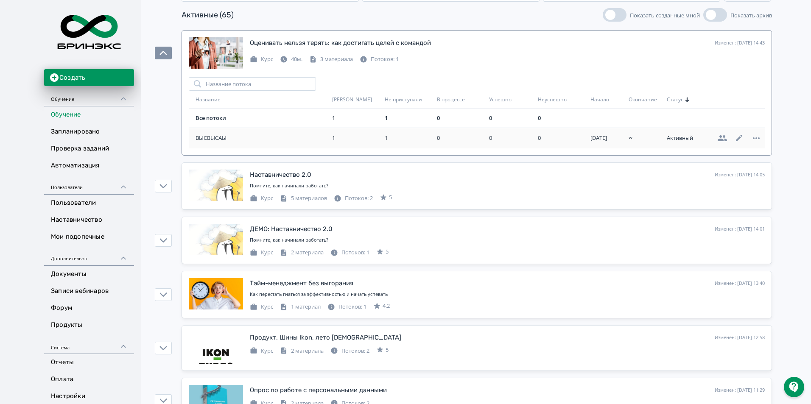
click at [723, 137] on icon at bounding box center [722, 138] width 10 height 10
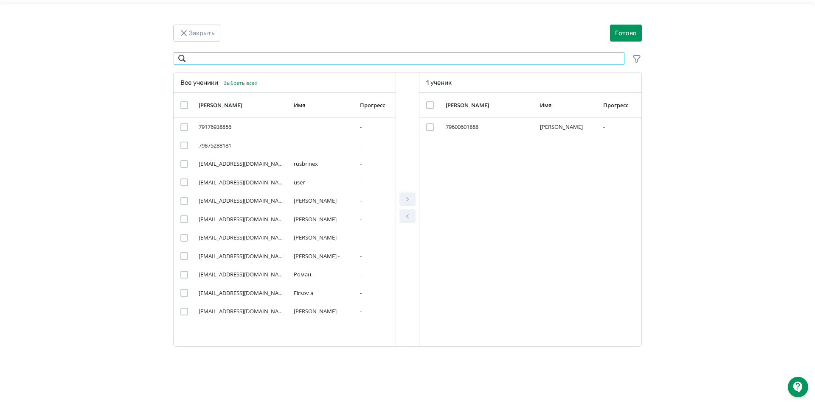
click at [218, 61] on input "Modal" at bounding box center [398, 59] width 451 height 14
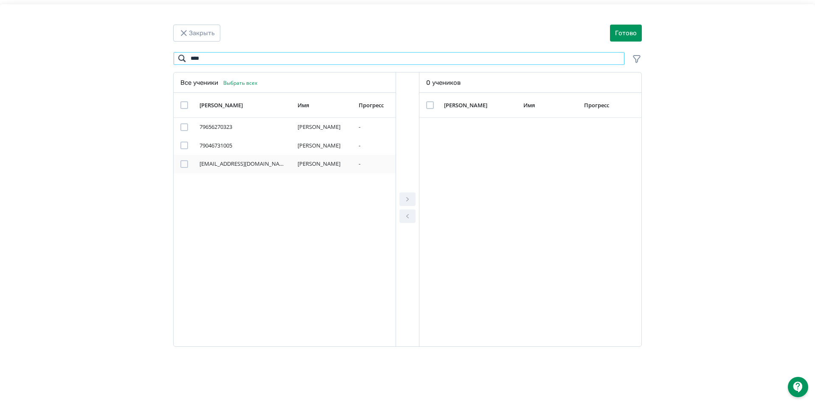
type input "****"
click at [185, 166] on div "Modal" at bounding box center [184, 164] width 8 height 8
click at [417, 199] on div "Modal" at bounding box center [407, 210] width 24 height 274
click at [410, 200] on icon "Modal" at bounding box center [407, 199] width 10 height 10
click at [631, 31] on button "Готово" at bounding box center [626, 33] width 32 height 17
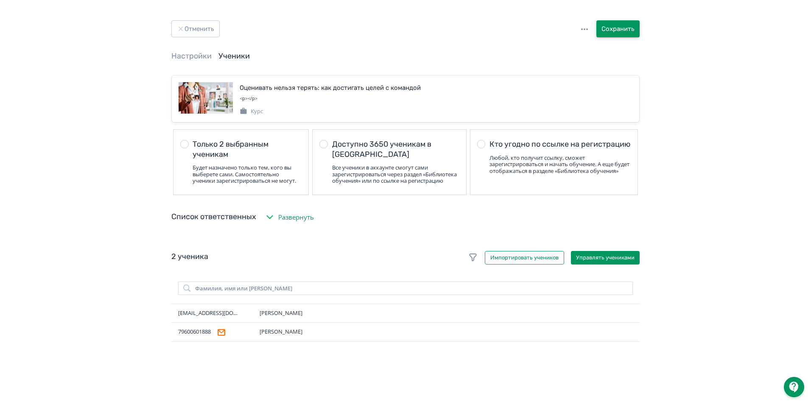
click at [610, 25] on button "Сохранить" at bounding box center [618, 28] width 43 height 17
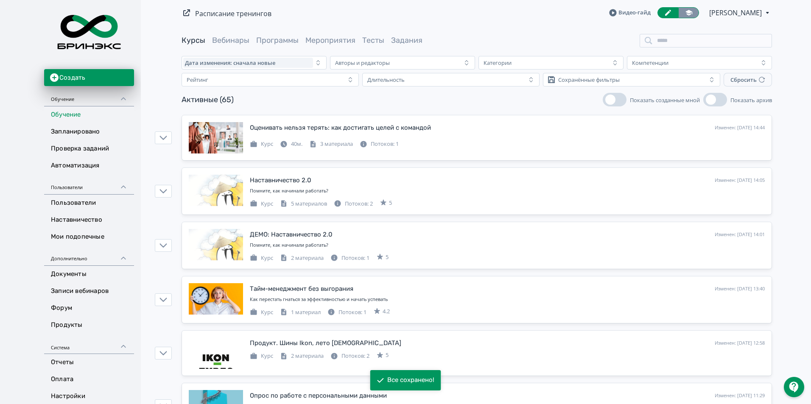
click at [686, 15] on icon at bounding box center [689, 13] width 8 height 8
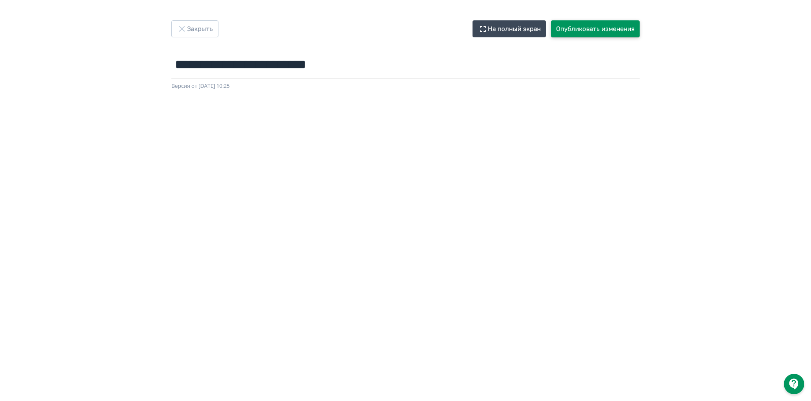
click at [607, 24] on button "Опубликовать изменения" at bounding box center [595, 28] width 89 height 17
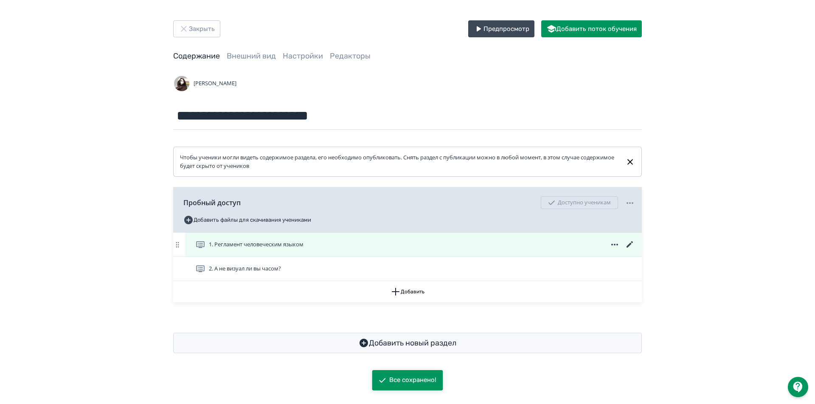
click at [630, 242] on icon at bounding box center [630, 245] width 10 height 10
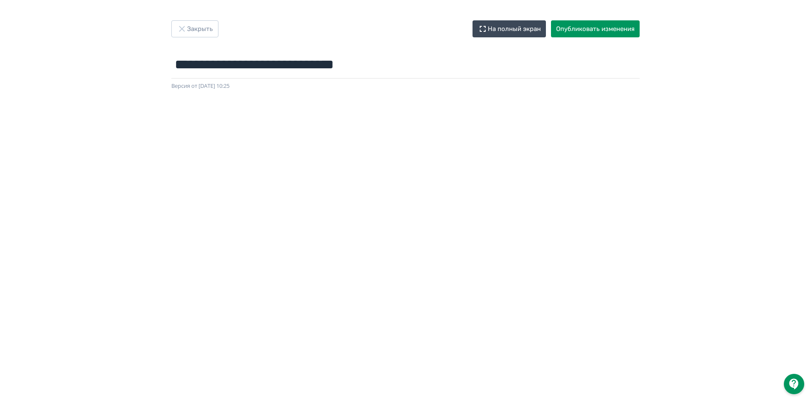
click at [617, 37] on div "**********" at bounding box center [405, 55] width 509 height 70
click at [616, 29] on button "Опубликовать изменения" at bounding box center [595, 28] width 89 height 17
